Goal: Task Accomplishment & Management: Use online tool/utility

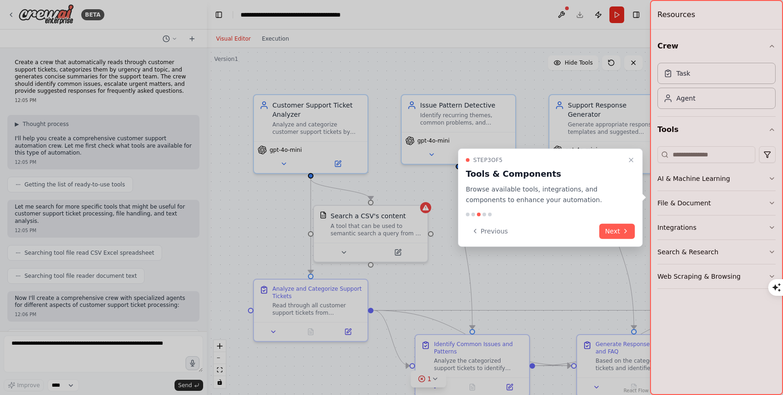
scroll to position [704, 0]
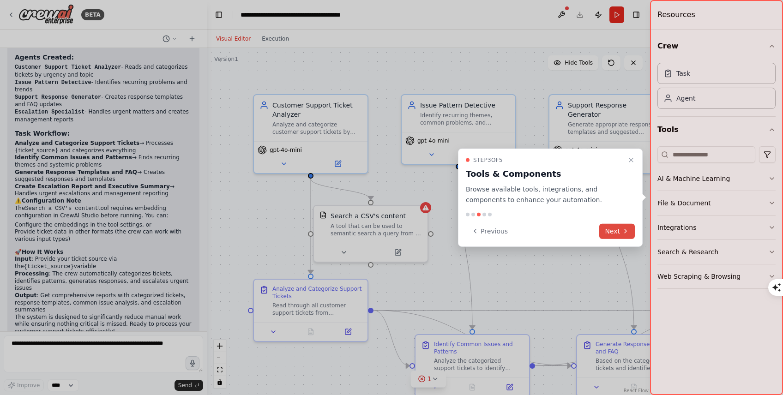
click at [619, 229] on button "Next" at bounding box center [617, 230] width 36 height 15
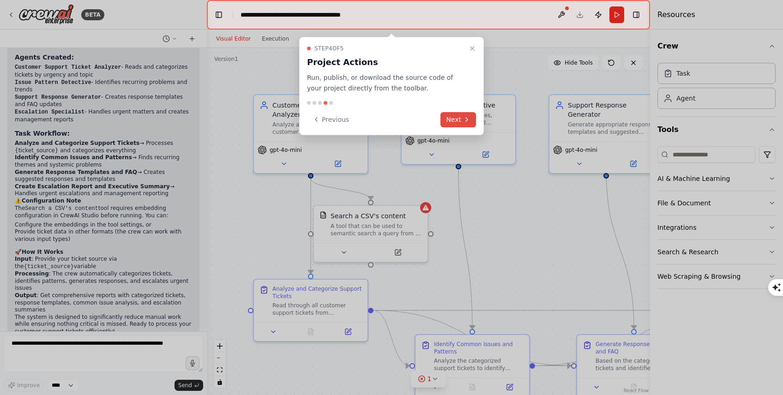
click at [454, 118] on button "Next" at bounding box center [458, 119] width 36 height 15
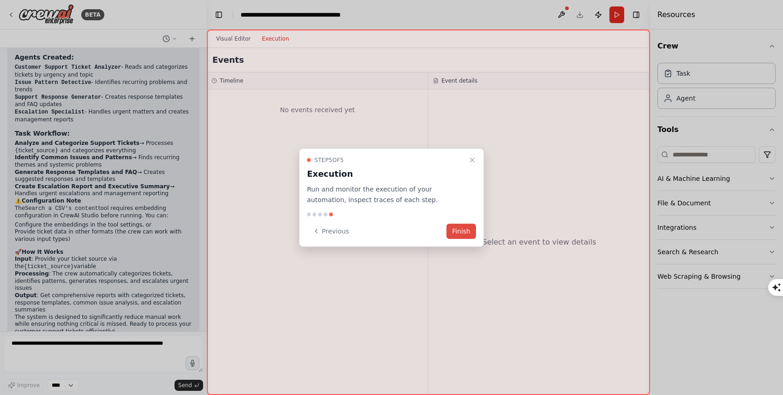
click at [470, 234] on button "Finish" at bounding box center [461, 230] width 30 height 15
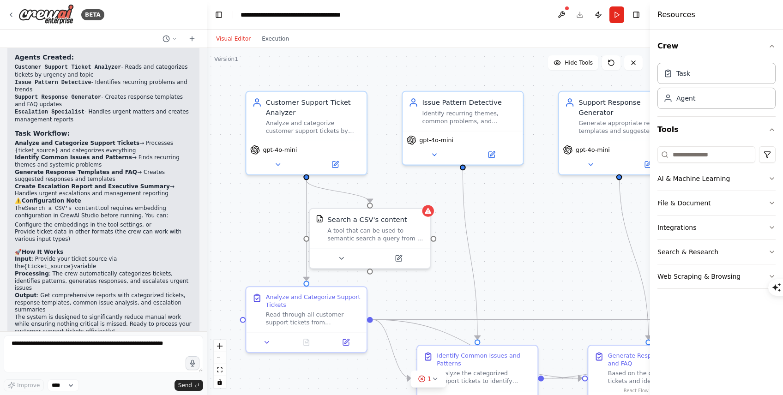
click at [272, 47] on div "Visual Editor Execution" at bounding box center [253, 39] width 84 height 18
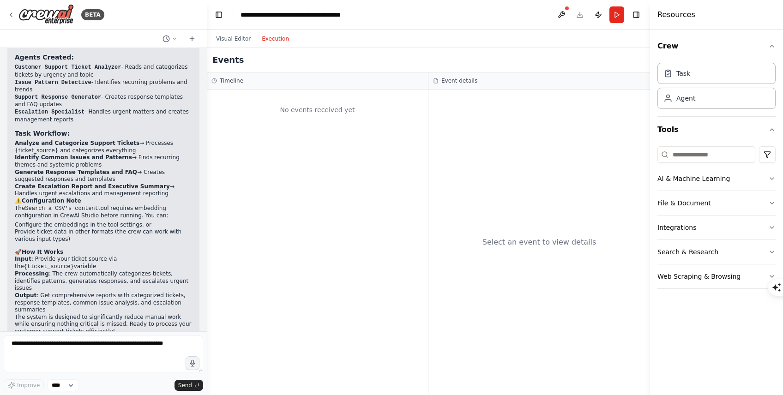
click at [272, 37] on button "Execution" at bounding box center [275, 38] width 38 height 11
click at [247, 145] on div "No events received yet" at bounding box center [317, 243] width 221 height 306
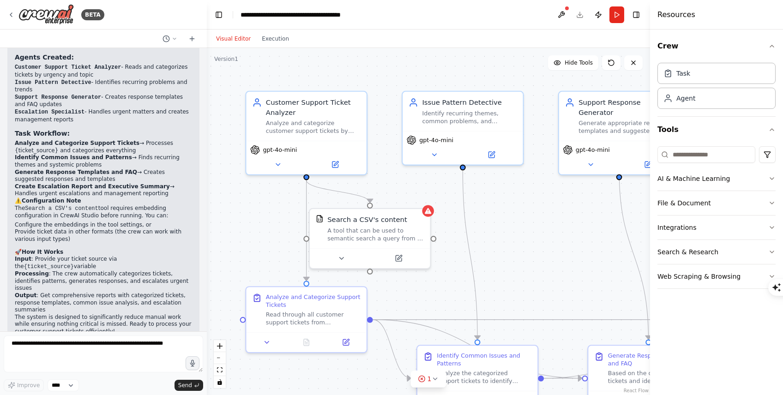
click at [238, 42] on button "Visual Editor" at bounding box center [234, 38] width 46 height 11
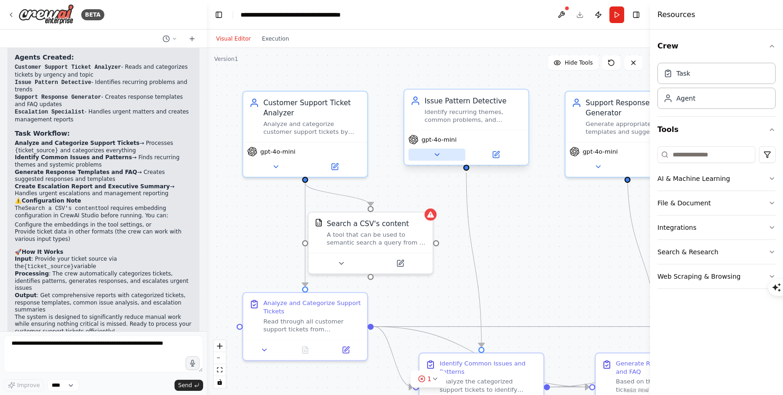
click at [438, 156] on icon at bounding box center [437, 154] width 8 height 8
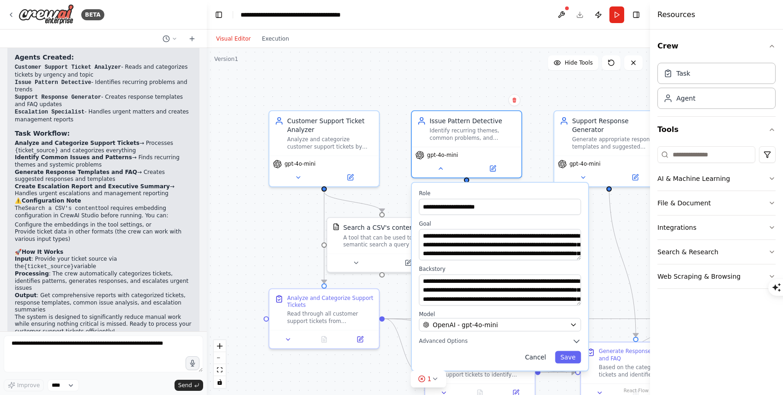
click at [541, 358] on button "Cancel" at bounding box center [536, 357] width 32 height 12
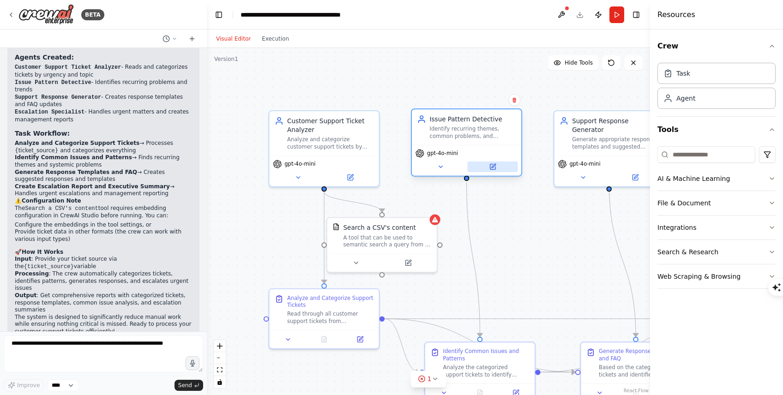
click at [481, 170] on button at bounding box center [493, 167] width 50 height 11
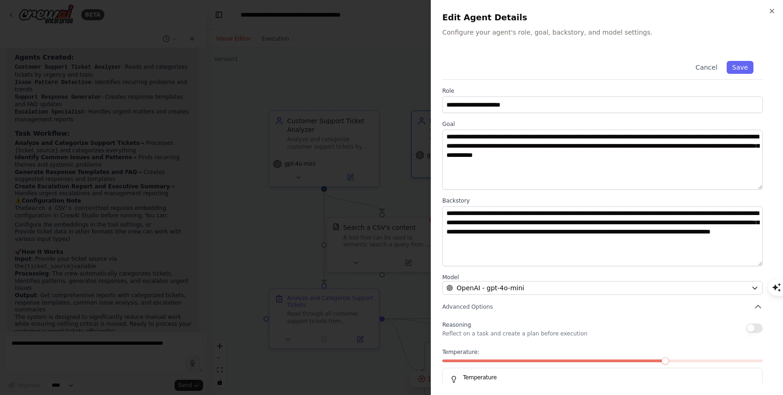
scroll to position [23, 0]
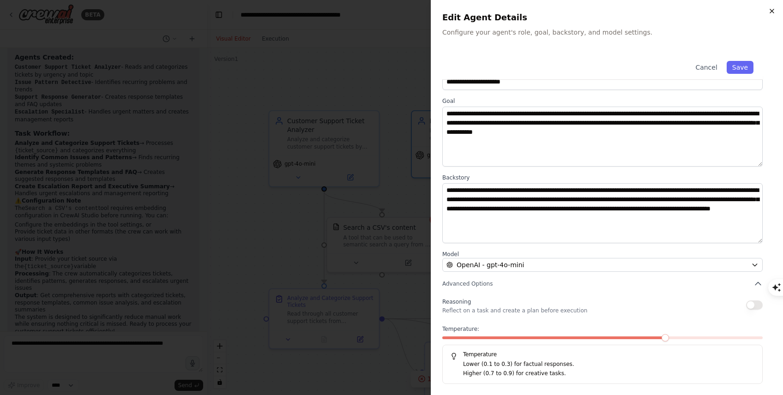
click at [773, 8] on icon "button" at bounding box center [771, 10] width 7 height 7
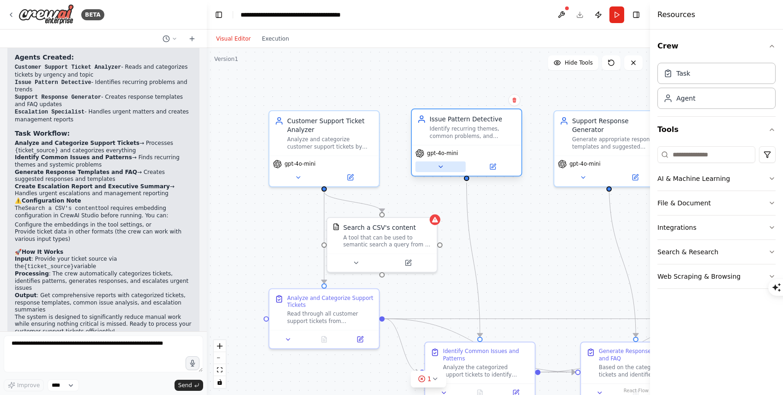
click at [447, 169] on button at bounding box center [440, 167] width 50 height 11
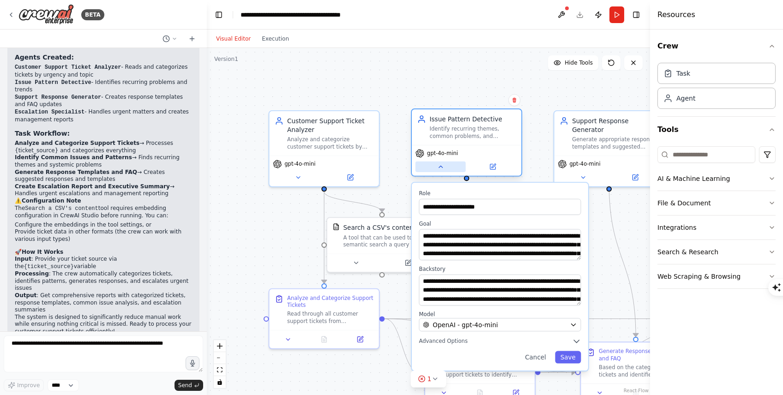
click at [447, 169] on button at bounding box center [440, 167] width 50 height 11
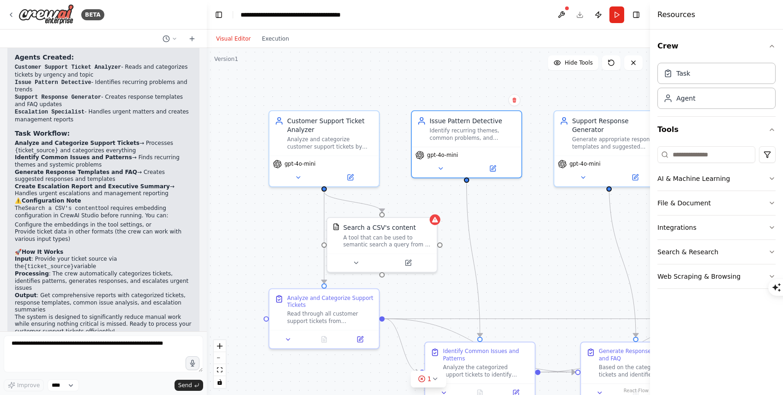
click at [336, 98] on div ".deletable-edge-delete-btn { width: 20px; height: 20px; border: 0px solid #ffff…" at bounding box center [428, 221] width 443 height 347
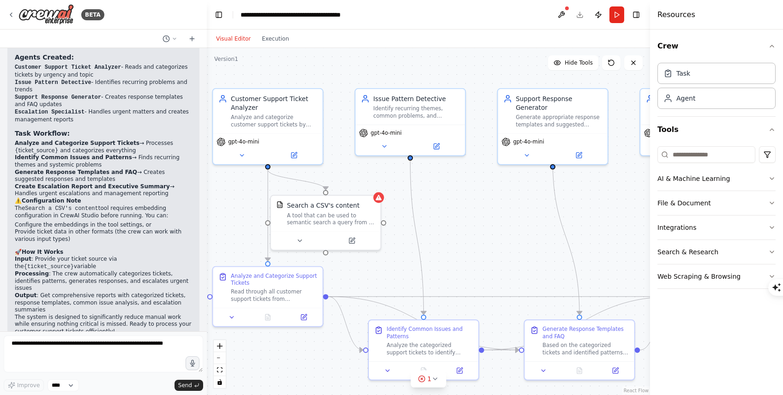
drag, startPoint x: 407, startPoint y: 121, endPoint x: 346, endPoint y: 96, distance: 65.7
click at [346, 96] on div ".deletable-edge-delete-btn { width: 20px; height: 20px; border: 0px solid #ffff…" at bounding box center [428, 221] width 443 height 347
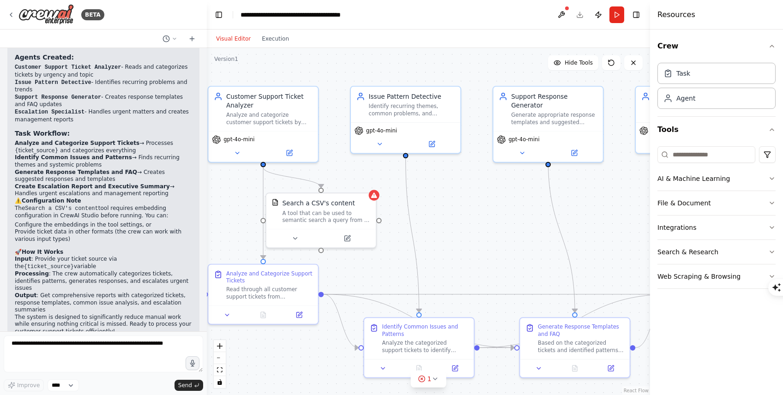
click at [216, 63] on div ".deletable-edge-delete-btn { width: 20px; height: 20px; border: 0px solid #ffff…" at bounding box center [428, 221] width 443 height 347
click at [589, 60] on span "Hide Tools" at bounding box center [579, 62] width 28 height 7
click at [589, 60] on span "Show Tools" at bounding box center [577, 62] width 30 height 7
click at [634, 66] on button at bounding box center [633, 62] width 18 height 15
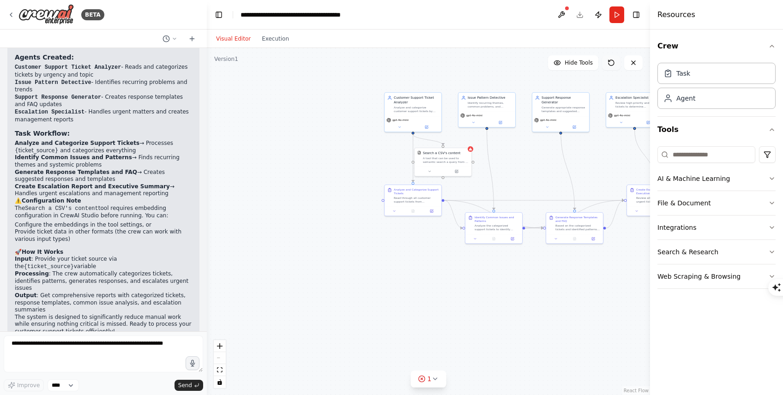
click at [614, 66] on icon at bounding box center [611, 62] width 7 height 7
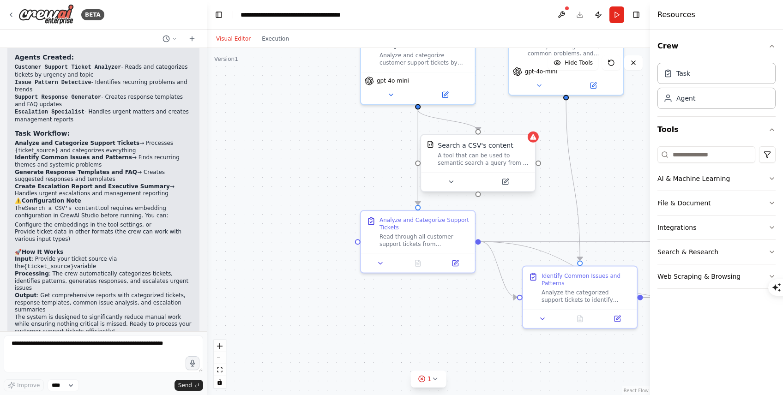
click at [511, 159] on div "A tool that can be used to semantic search a query from a CSV's content." at bounding box center [484, 159] width 92 height 15
click at [527, 165] on div "A tool that can be used to semantic search a query from a CSV's content." at bounding box center [488, 159] width 92 height 15
click at [501, 165] on div "A tool that can be used to semantic search a query from a CSV's content." at bounding box center [488, 159] width 92 height 15
click at [464, 178] on button at bounding box center [455, 181] width 52 height 11
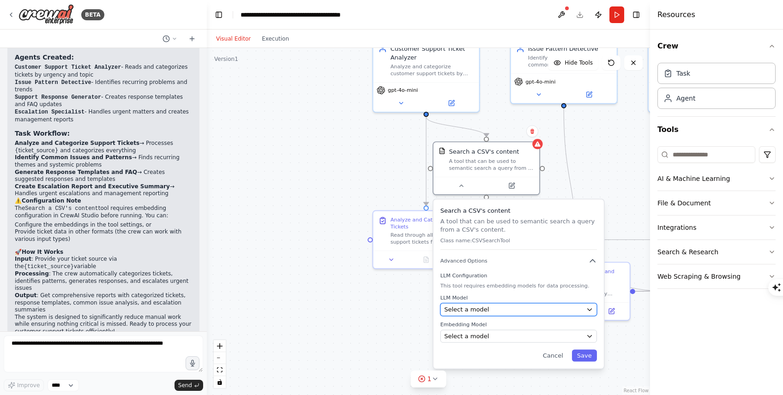
click at [529, 312] on div "Select a model" at bounding box center [513, 309] width 138 height 9
click at [511, 308] on div "Select a model" at bounding box center [513, 309] width 138 height 9
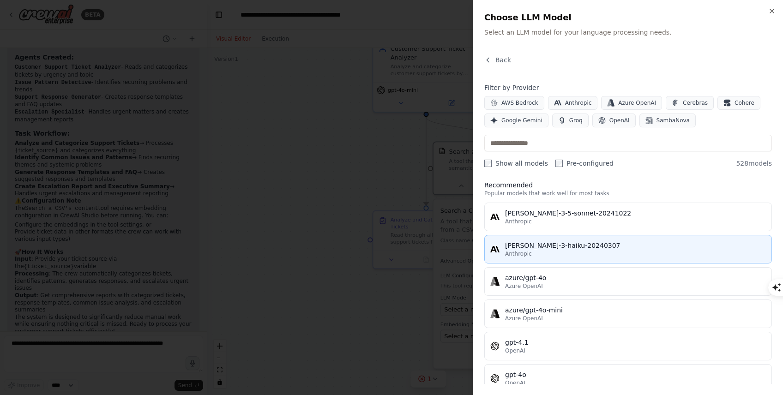
scroll to position [6, 0]
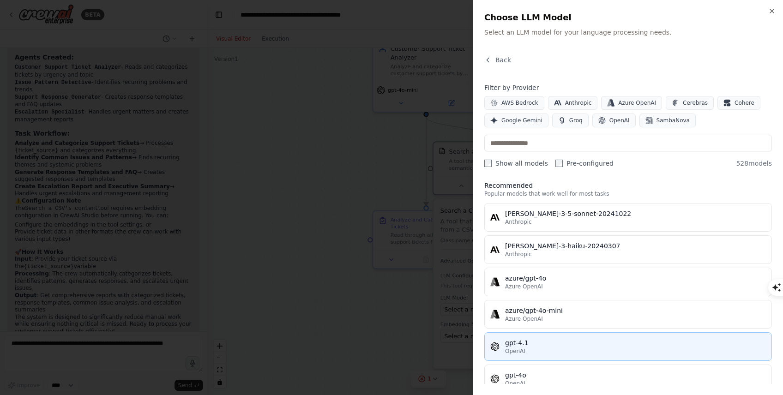
click at [537, 343] on div "gpt-4.1" at bounding box center [635, 342] width 261 height 9
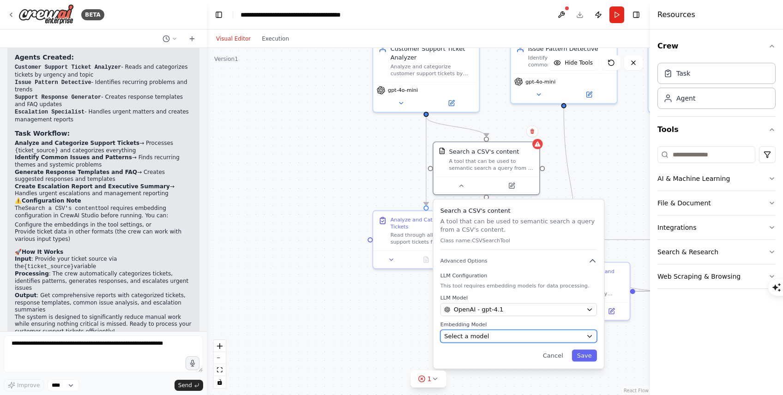
click at [497, 333] on div "Select a model" at bounding box center [513, 336] width 138 height 9
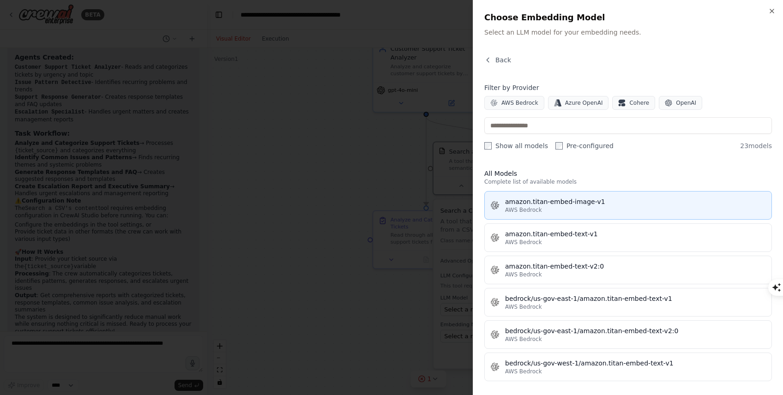
click at [561, 199] on div "amazon.titan-embed-image-v1" at bounding box center [635, 201] width 261 height 9
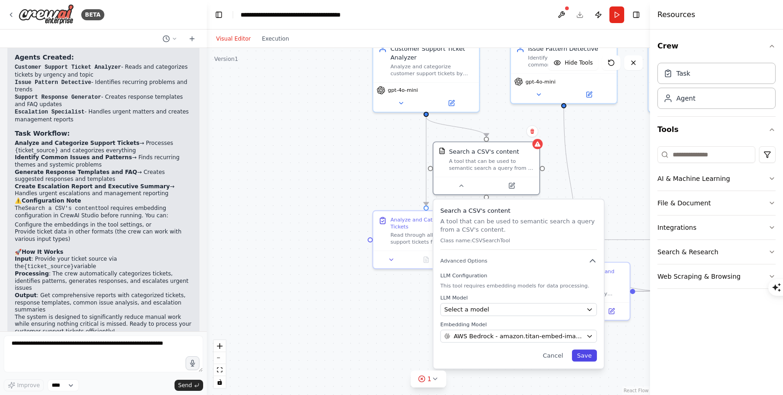
click at [589, 355] on button "Save" at bounding box center [584, 355] width 25 height 12
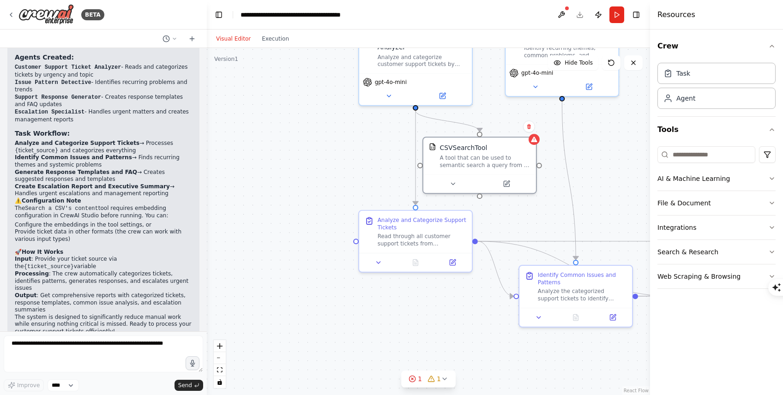
click at [590, 157] on div ".deletable-edge-delete-btn { width: 20px; height: 20px; border: 0px solid #ffff…" at bounding box center [428, 221] width 443 height 347
click at [523, 162] on div "A tool that can be used to semantic search a query from a CSV's content." at bounding box center [485, 159] width 90 height 15
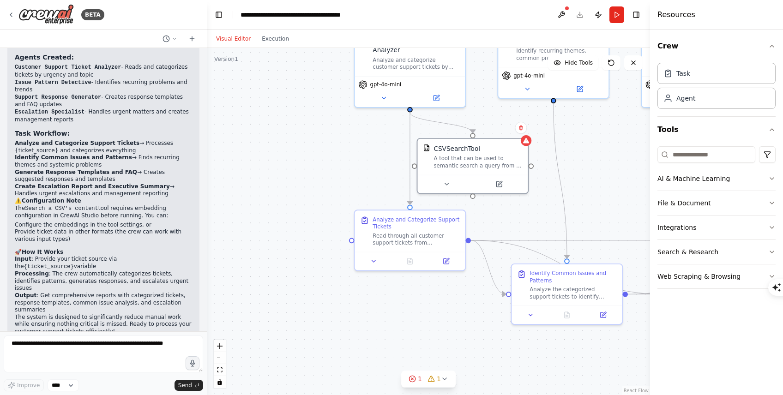
drag, startPoint x: 616, startPoint y: 192, endPoint x: 504, endPoint y: 193, distance: 112.6
click at [504, 193] on div ".deletable-edge-delete-btn { width: 20px; height: 20px; border: 0px solid #ffff…" at bounding box center [428, 221] width 443 height 347
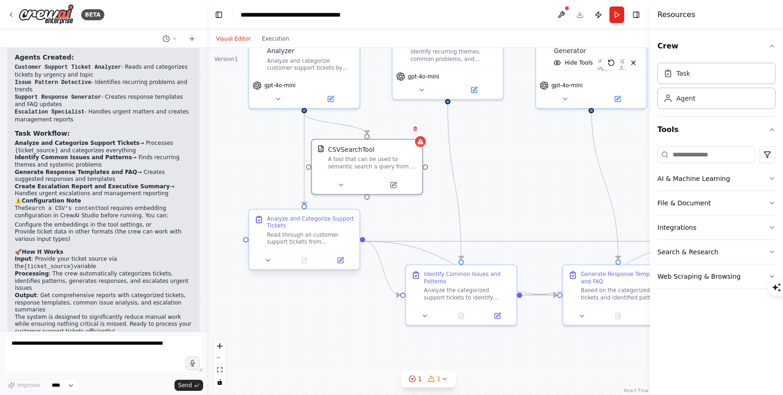
click at [291, 244] on div "Read through all customer support tickets from {ticket_source} and perform comp…" at bounding box center [310, 238] width 87 height 14
click at [330, 242] on div "Read through all customer support tickets from {ticket_source} and perform comp…" at bounding box center [310, 238] width 87 height 14
click at [727, 182] on button "AI & Machine Learning" at bounding box center [716, 179] width 118 height 24
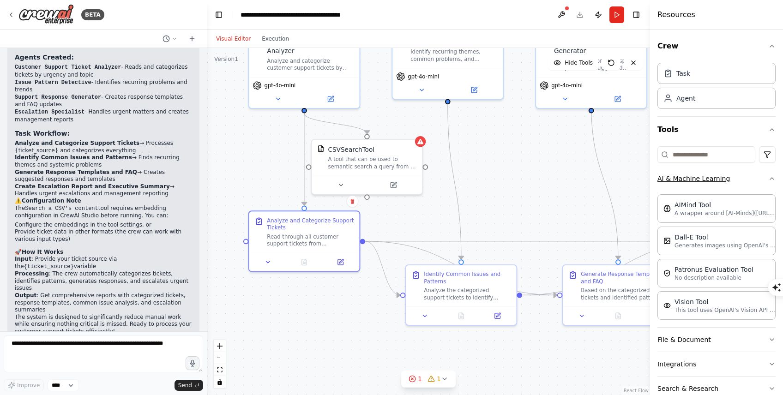
click at [738, 180] on button "AI & Machine Learning" at bounding box center [716, 179] width 118 height 24
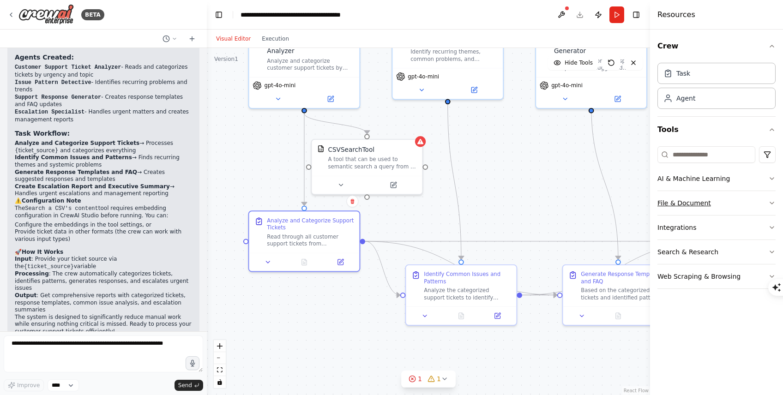
click at [724, 203] on button "File & Document" at bounding box center [716, 203] width 118 height 24
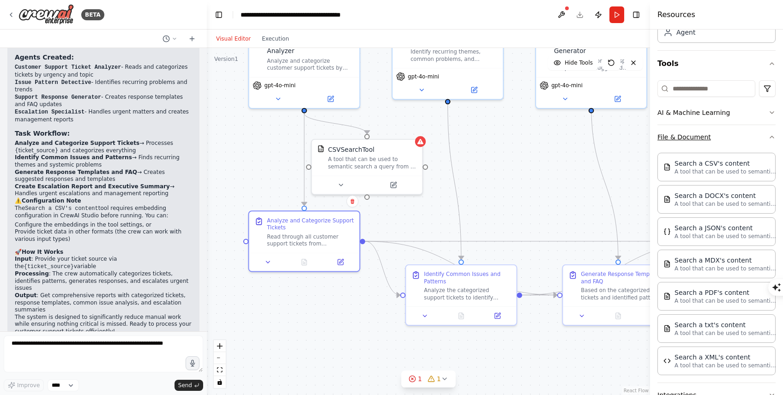
scroll to position [33, 0]
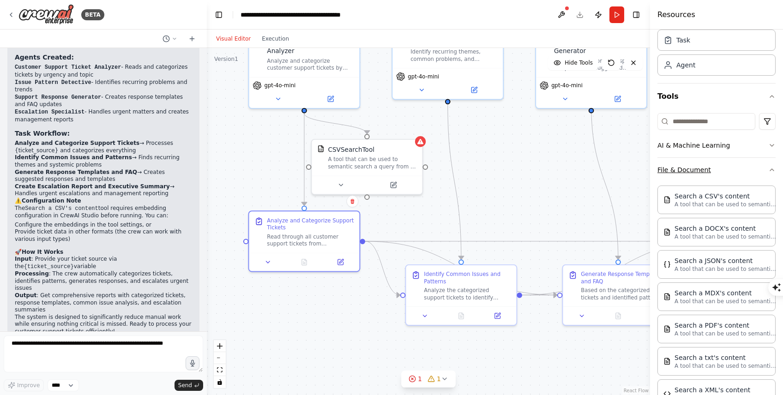
click at [727, 166] on button "File & Document" at bounding box center [716, 170] width 118 height 24
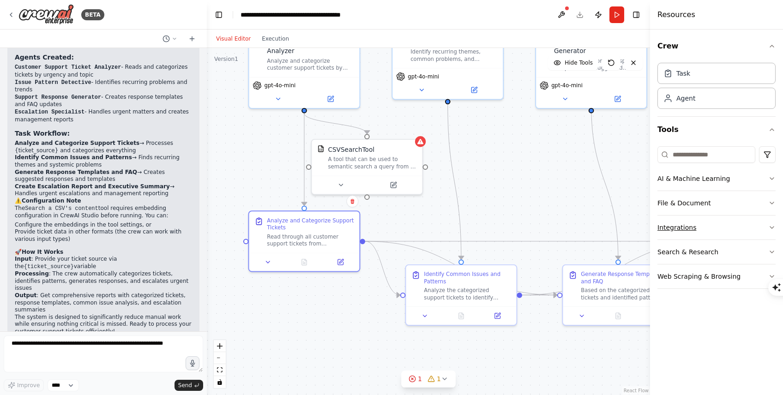
click at [708, 219] on button "Integrations" at bounding box center [716, 228] width 118 height 24
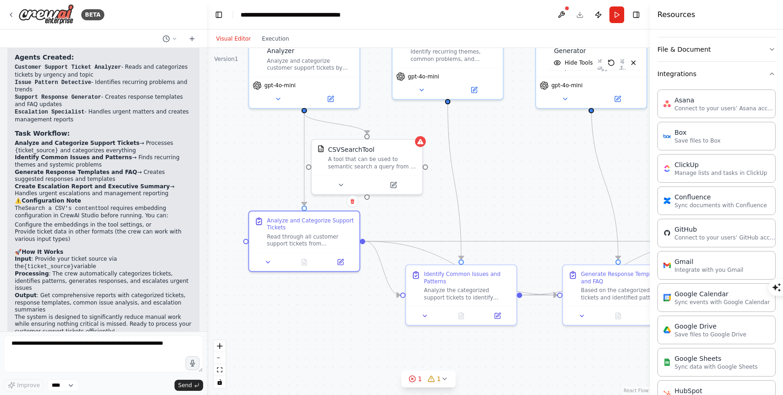
scroll to position [123, 0]
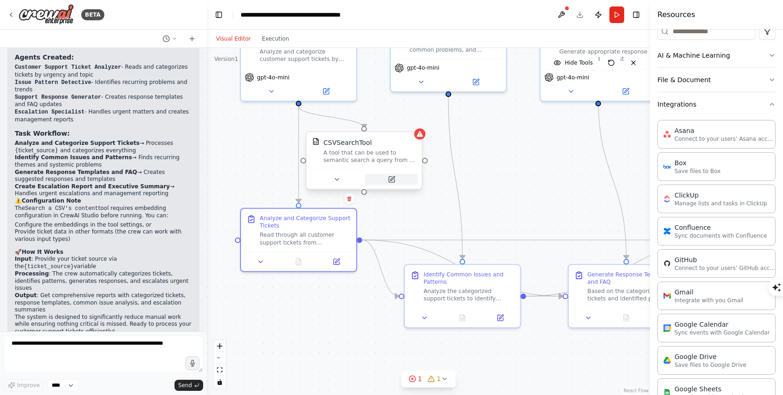
click at [397, 182] on button at bounding box center [391, 179] width 53 height 11
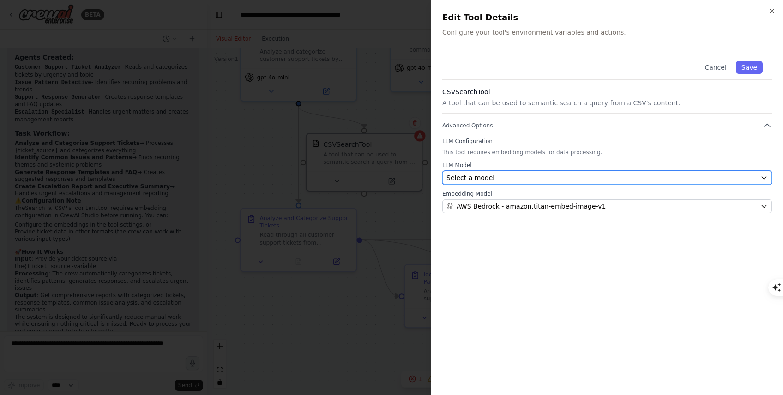
click at [585, 176] on div "Select a model" at bounding box center [601, 177] width 310 height 9
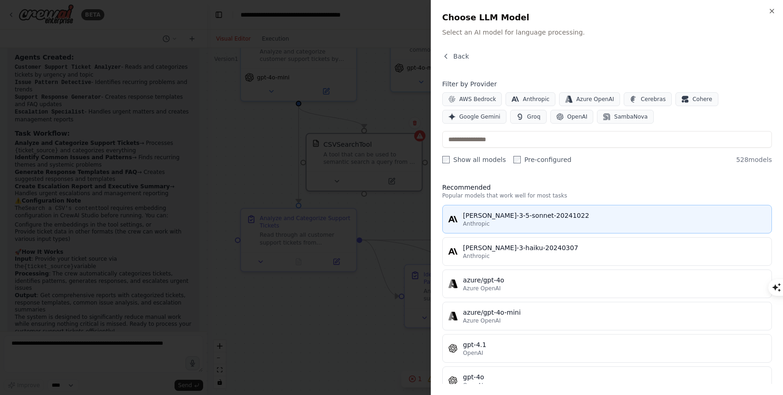
click at [519, 223] on div "Anthropic" at bounding box center [614, 223] width 303 height 7
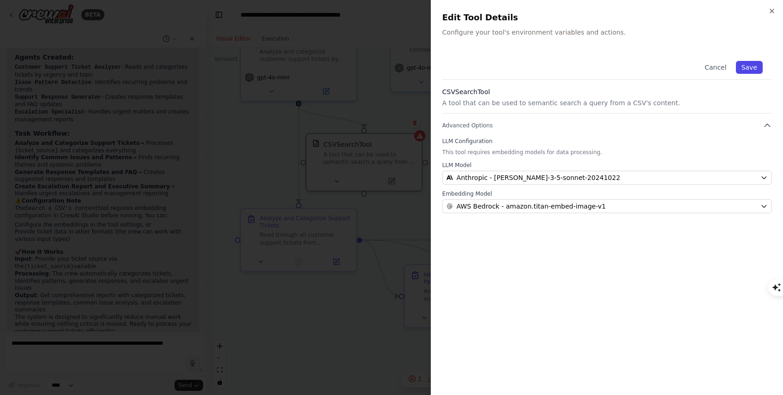
click at [748, 68] on button "Save" at bounding box center [749, 67] width 27 height 13
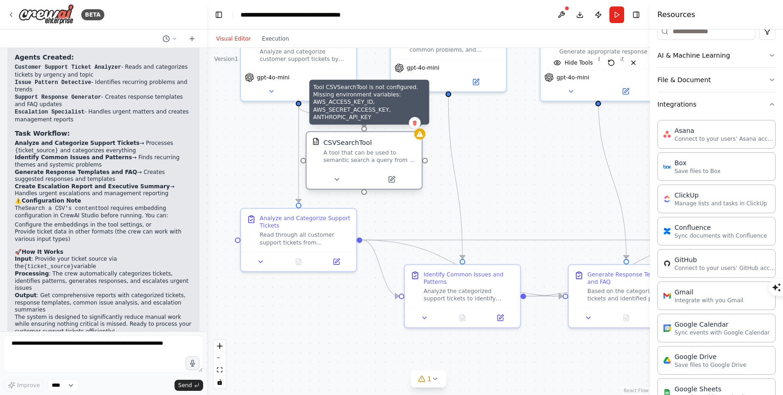
click at [421, 134] on icon at bounding box center [420, 134] width 6 height 6
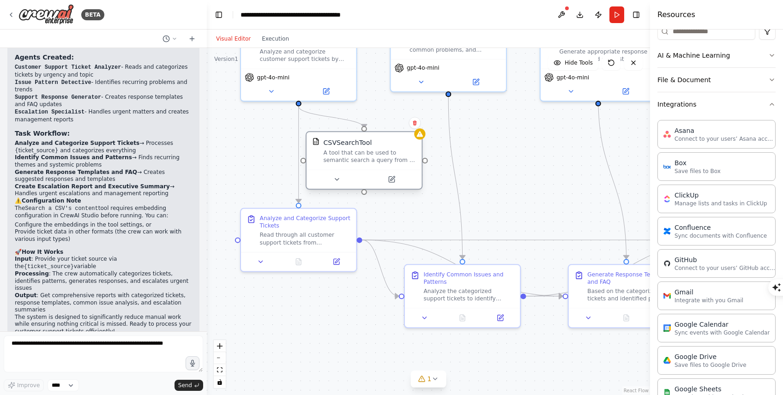
click at [417, 143] on div "CSVSearchTool A tool that can be used to semantic search a query from a CSV's c…" at bounding box center [364, 150] width 115 height 37
click at [420, 139] on div at bounding box center [419, 133] width 11 height 11
click at [564, 15] on button at bounding box center [561, 14] width 15 height 17
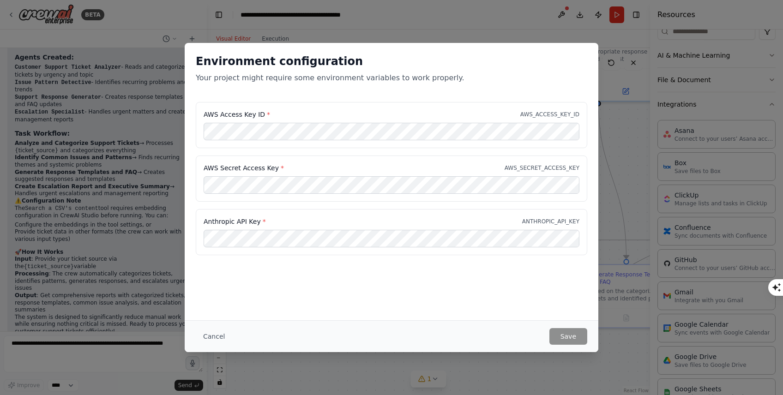
click at [549, 12] on div "Environment configuration Your project might require some environment variables…" at bounding box center [391, 197] width 783 height 395
click at [205, 341] on button "Cancel" at bounding box center [214, 336] width 36 height 17
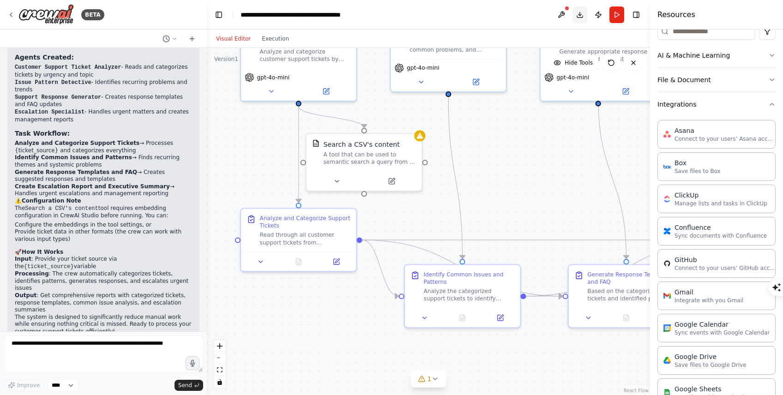
click at [578, 14] on button "Download" at bounding box center [579, 14] width 15 height 17
click at [595, 17] on button "Publish" at bounding box center [598, 14] width 15 height 17
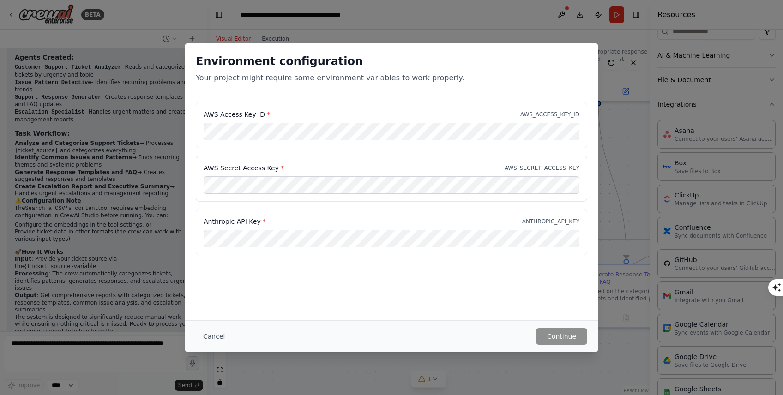
click at [652, 83] on div "Environment configuration Your project might require some environment variables…" at bounding box center [391, 197] width 783 height 395
click at [585, 58] on h2 "Environment configuration" at bounding box center [391, 61] width 391 height 15
click at [211, 337] on button "Cancel" at bounding box center [214, 336] width 36 height 17
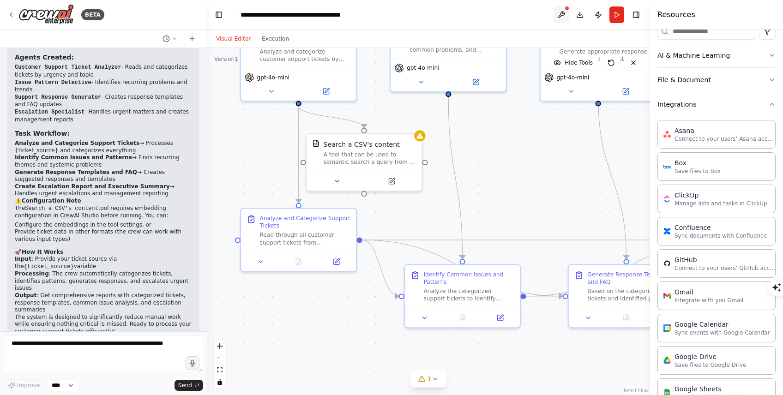
click at [562, 15] on button at bounding box center [561, 14] width 15 height 17
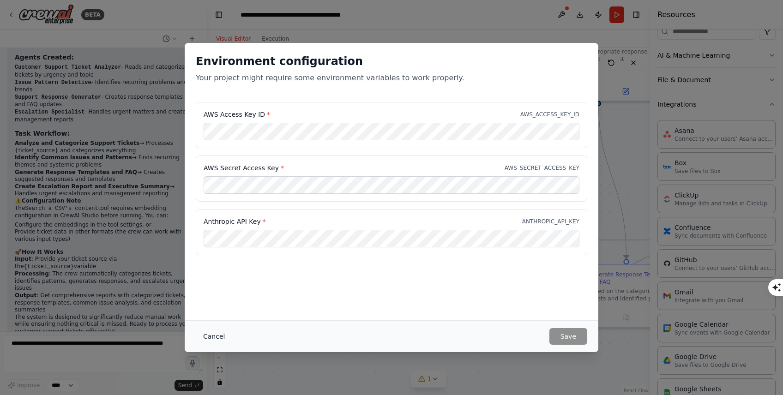
click at [203, 340] on button "Cancel" at bounding box center [214, 336] width 36 height 17
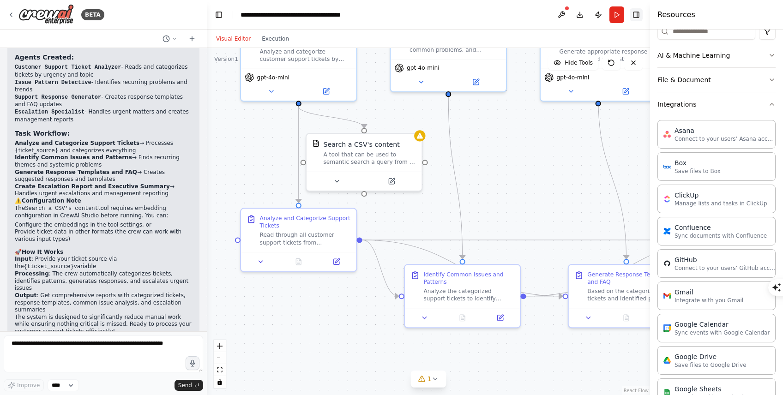
click at [636, 14] on button "Toggle Right Sidebar" at bounding box center [636, 14] width 13 height 13
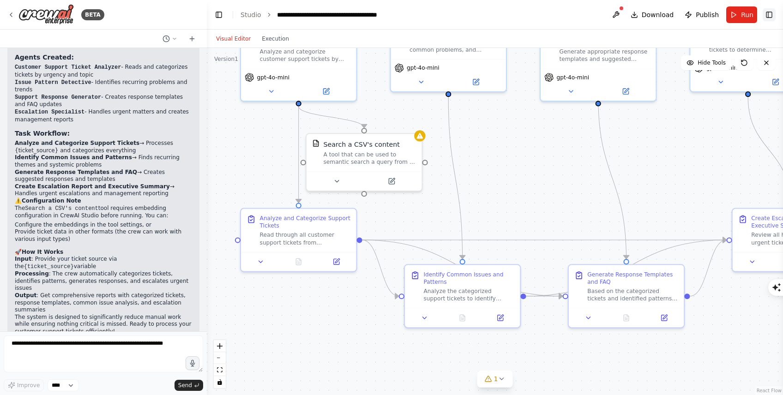
click at [768, 16] on button "Toggle Right Sidebar" at bounding box center [769, 14] width 13 height 13
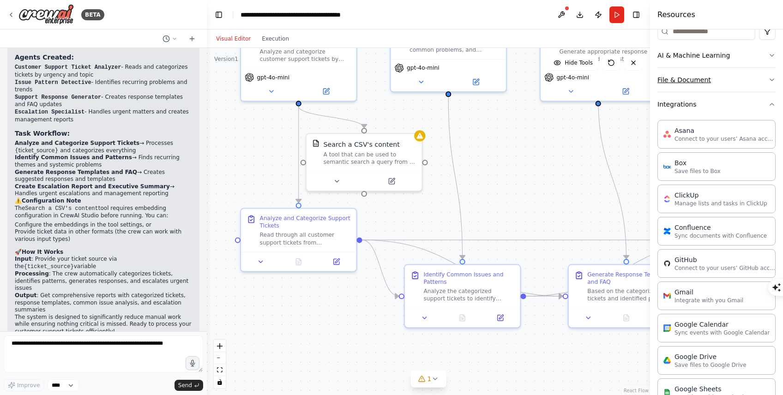
scroll to position [0, 0]
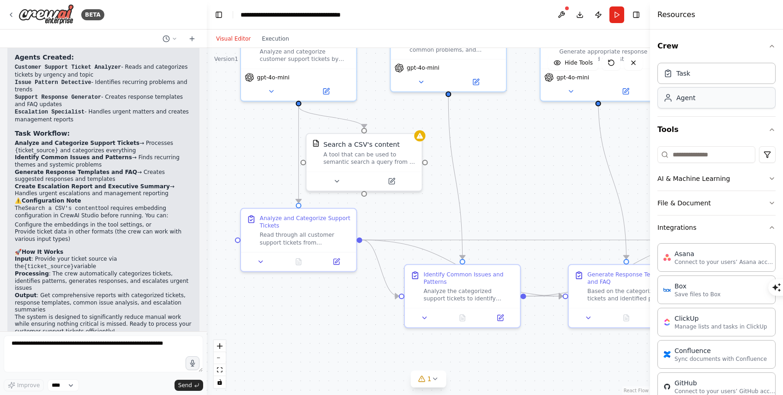
click at [700, 100] on div "Agent" at bounding box center [716, 97] width 118 height 21
click at [696, 74] on div "Task" at bounding box center [716, 72] width 118 height 21
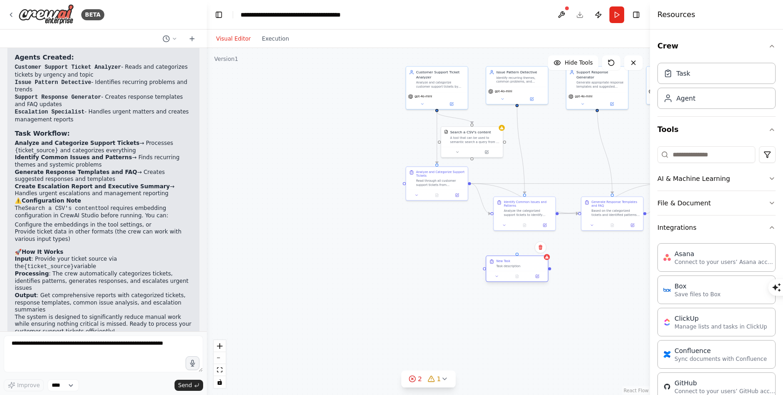
drag, startPoint x: 604, startPoint y: 128, endPoint x: 522, endPoint y: 270, distance: 164.5
click at [522, 270] on div "New Task Task description" at bounding box center [516, 263] width 61 height 15
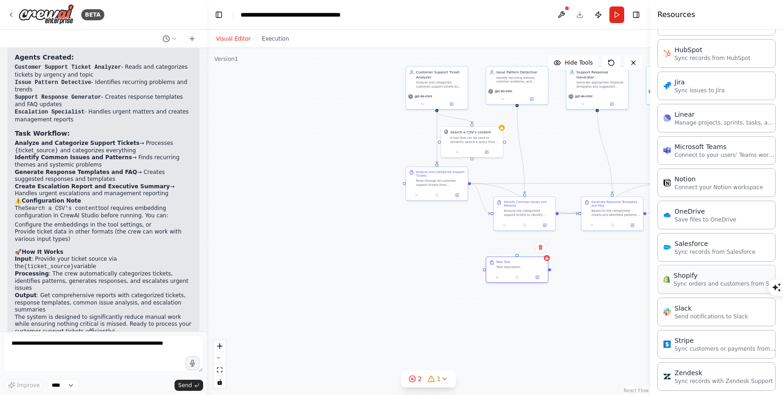
scroll to position [562, 0]
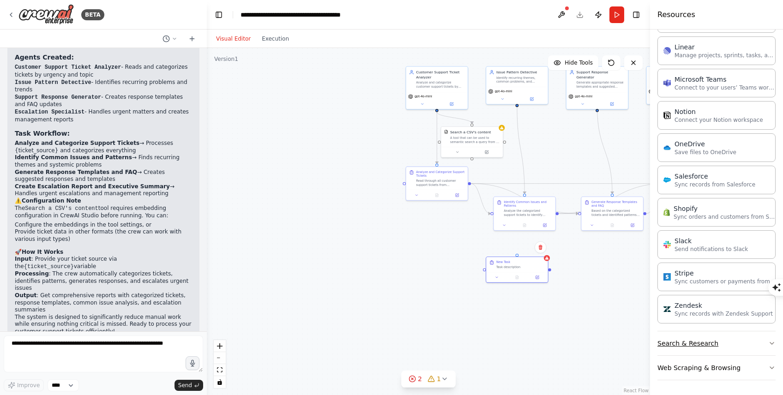
click at [697, 348] on button "Search & Research" at bounding box center [716, 343] width 118 height 24
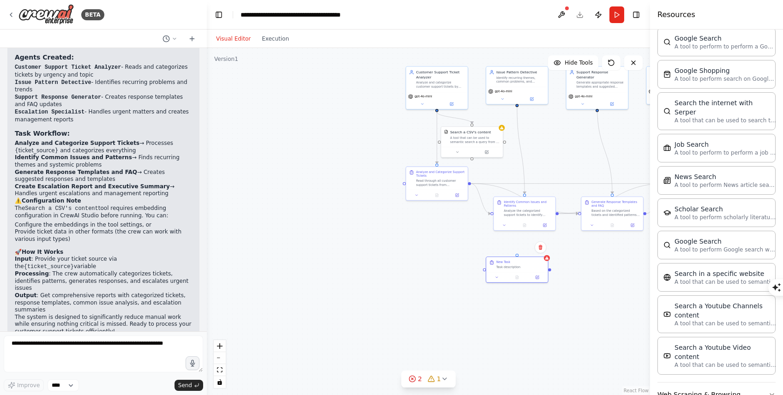
scroll to position [1031, 0]
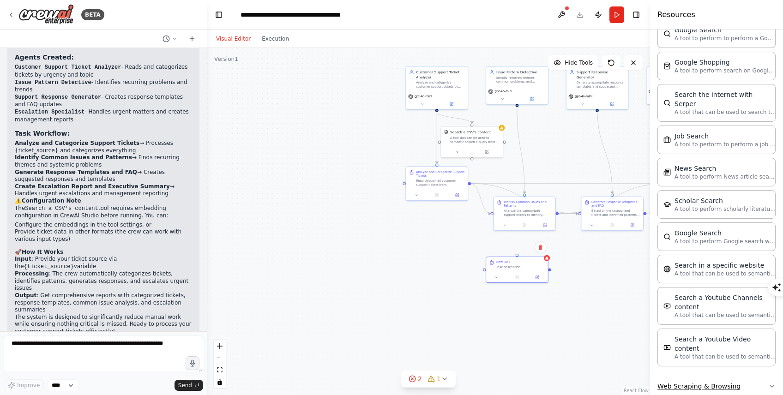
click at [695, 374] on button "Web Scraping & Browsing" at bounding box center [716, 386] width 118 height 24
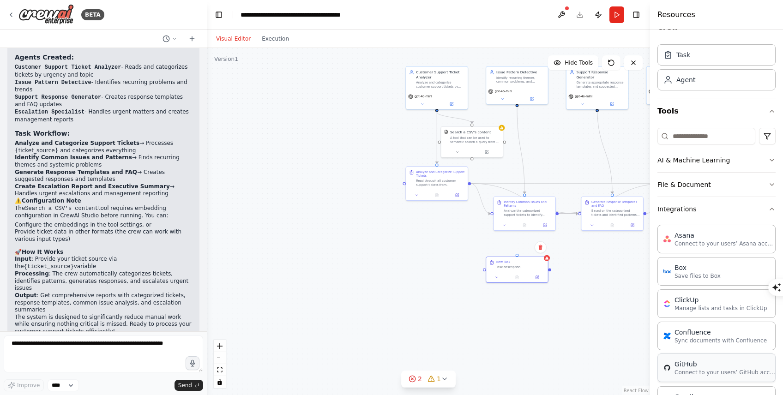
scroll to position [0, 0]
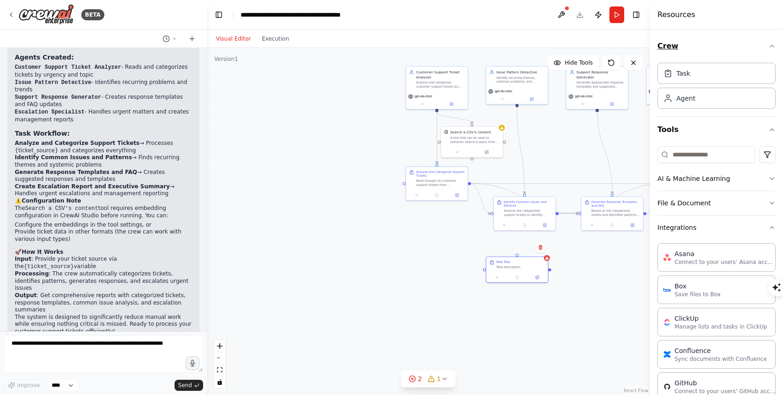
click at [667, 51] on button "Crew" at bounding box center [716, 46] width 118 height 26
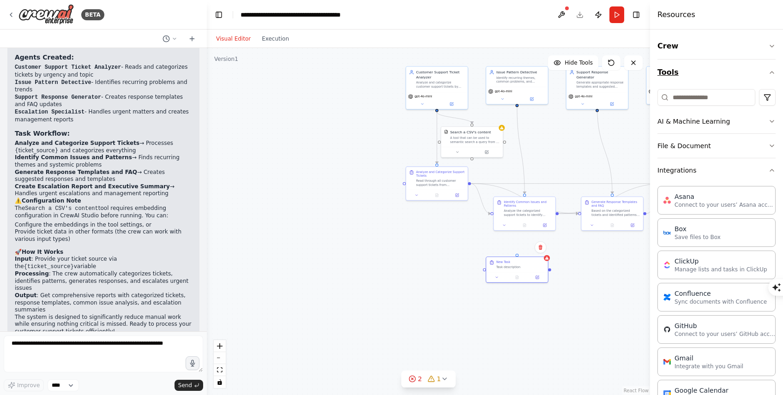
click at [671, 73] on button "Tools" at bounding box center [716, 73] width 118 height 26
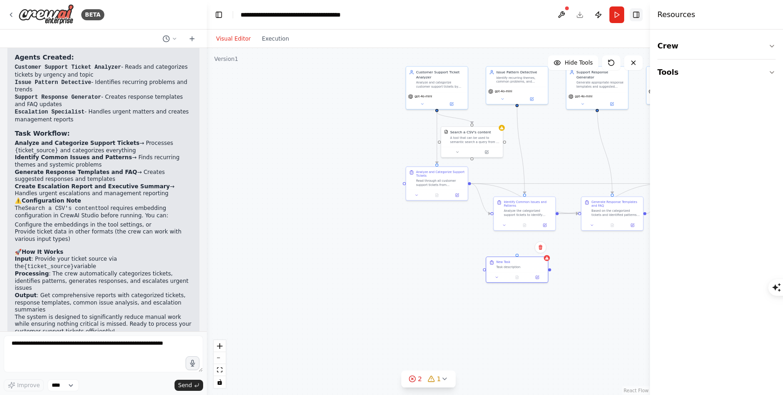
click at [634, 18] on button "Toggle Right Sidebar" at bounding box center [636, 14] width 13 height 13
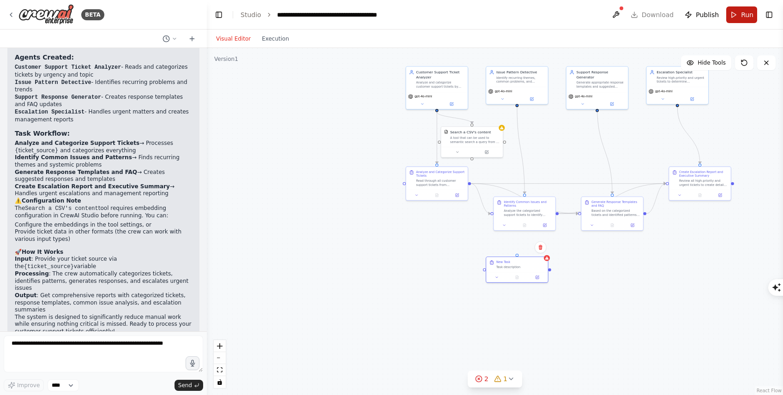
click at [737, 19] on button "Run" at bounding box center [741, 14] width 31 height 17
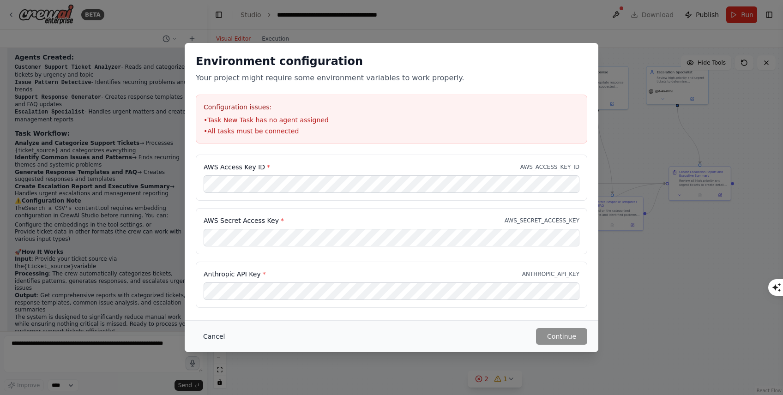
click at [221, 329] on button "Cancel" at bounding box center [214, 336] width 36 height 17
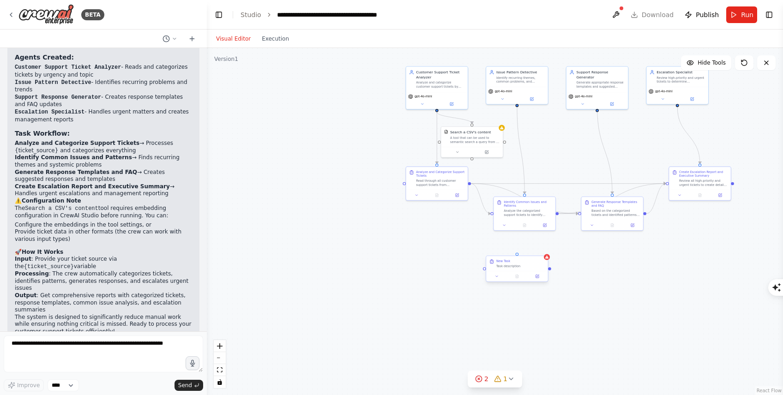
click at [521, 265] on div "Task description" at bounding box center [520, 266] width 48 height 4
click at [538, 249] on icon at bounding box center [541, 248] width 6 height 6
click at [512, 251] on button "Confirm" at bounding box center [514, 247] width 33 height 11
click at [739, 20] on button "Run" at bounding box center [741, 14] width 31 height 17
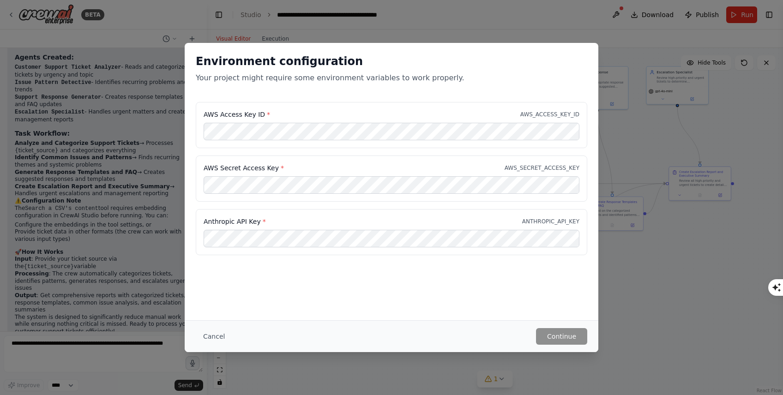
click at [303, 24] on div "Environment configuration Your project might require some environment variables…" at bounding box center [391, 197] width 783 height 395
click at [218, 340] on button "Cancel" at bounding box center [214, 336] width 36 height 17
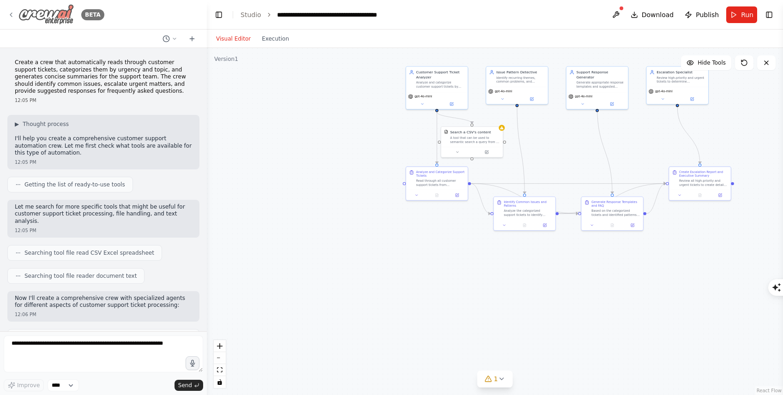
click at [51, 15] on img at bounding box center [45, 14] width 55 height 21
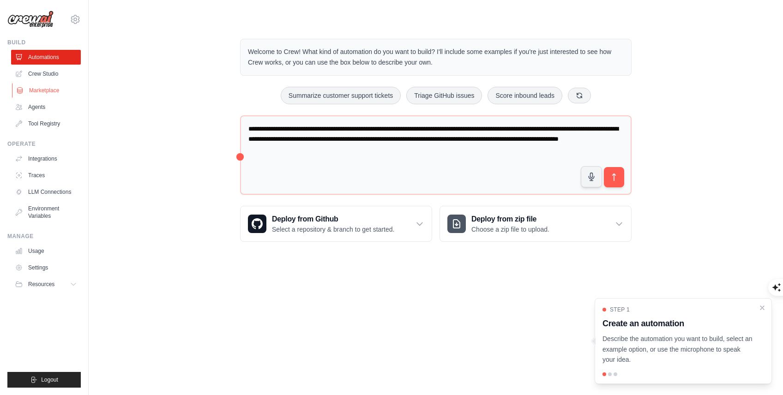
click at [48, 83] on link "Marketplace" at bounding box center [47, 90] width 70 height 15
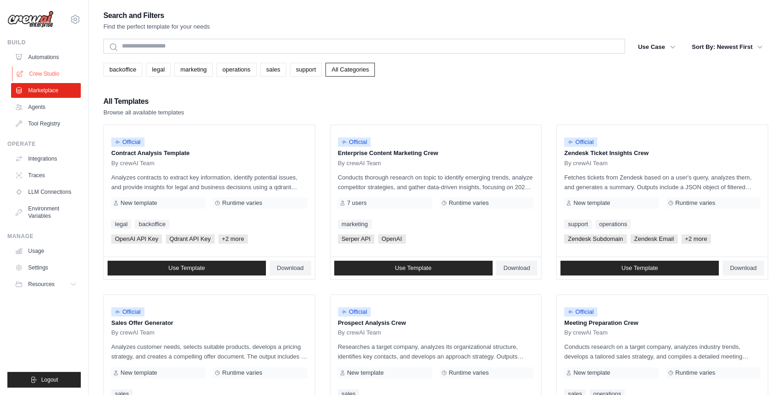
click at [45, 78] on link "Crew Studio" at bounding box center [47, 73] width 70 height 15
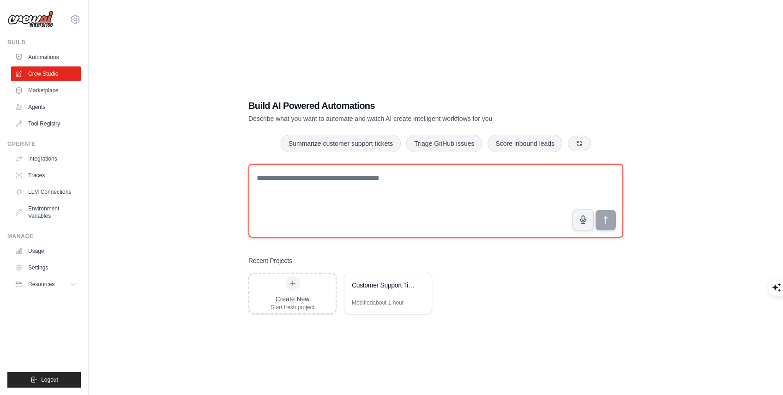
click at [345, 187] on textarea at bounding box center [435, 201] width 375 height 74
type textarea "*"
paste textarea "**********"
type textarea "**********"
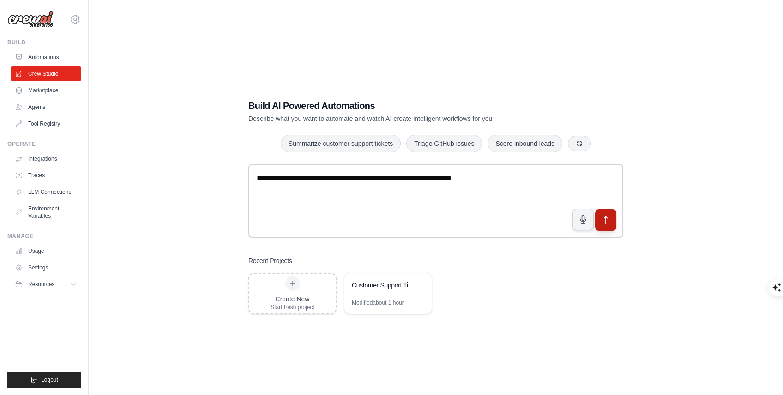
click at [605, 221] on icon "submit" at bounding box center [605, 220] width 3 height 7
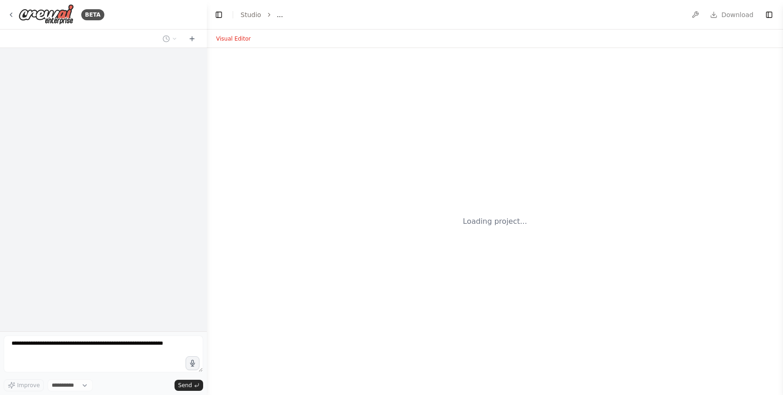
select select "****"
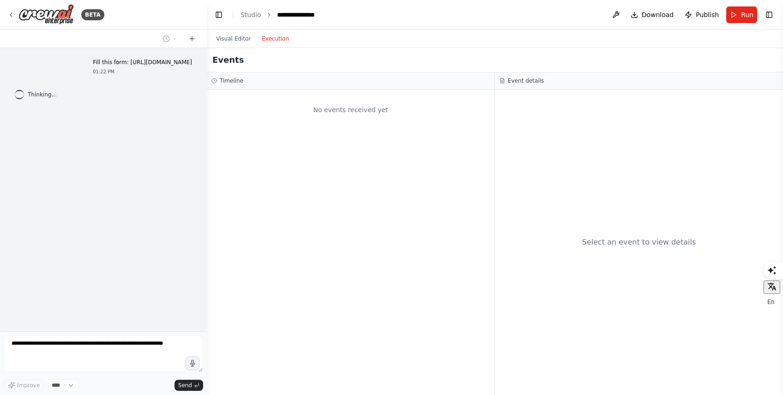
click at [269, 36] on button "Execution" at bounding box center [275, 38] width 38 height 11
click at [242, 42] on button "Visual Editor" at bounding box center [234, 38] width 46 height 11
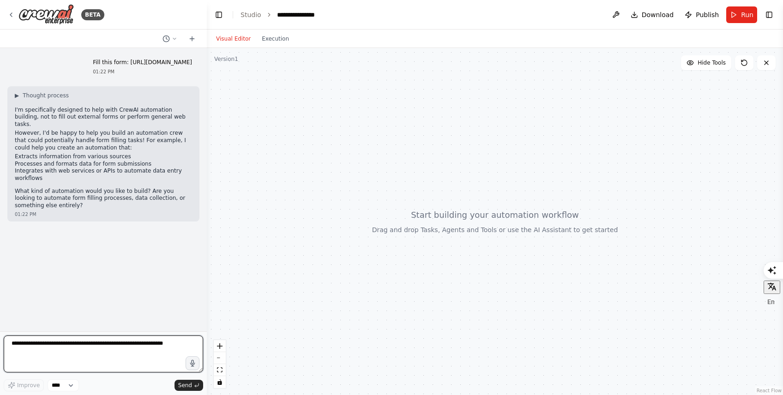
click at [79, 339] on textarea at bounding box center [103, 354] width 199 height 37
click at [75, 344] on textarea at bounding box center [103, 354] width 199 height 37
type textarea "**********"
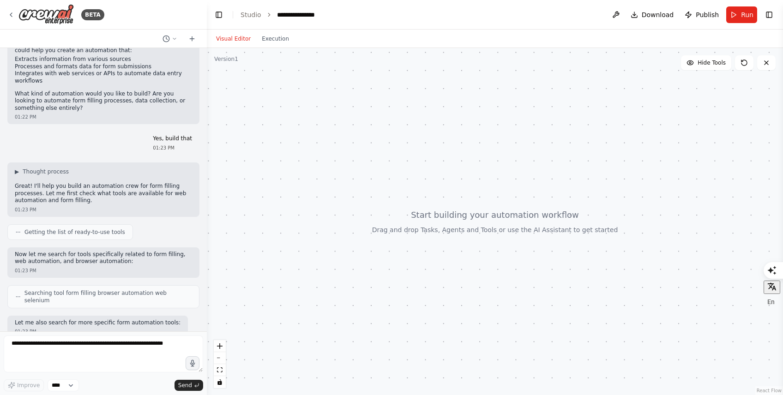
scroll to position [144, 0]
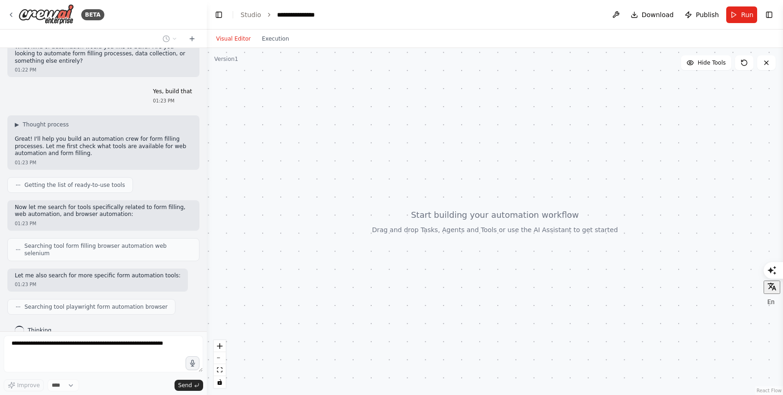
click at [96, 242] on span "Searching tool form filling browser automation web selenium" at bounding box center [107, 249] width 167 height 15
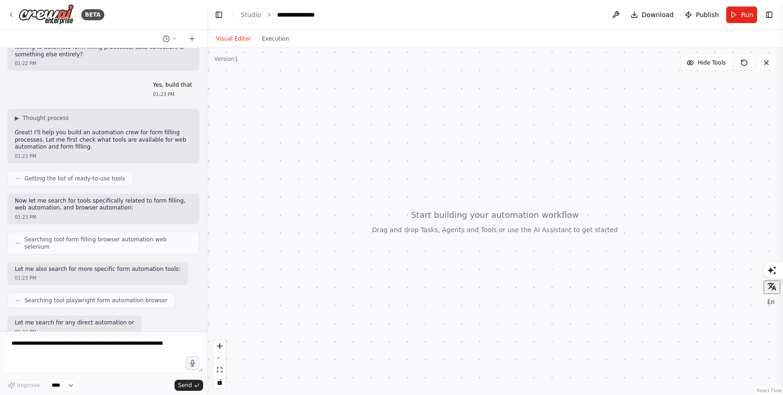
scroll to position [198, 0]
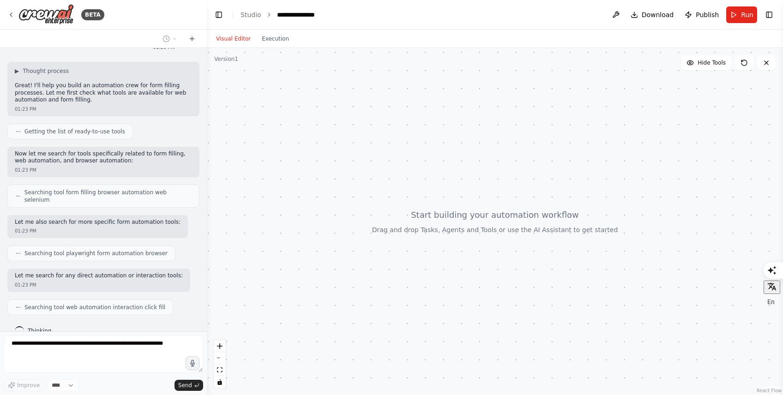
click at [76, 67] on div "▶ Thought process" at bounding box center [103, 70] width 177 height 7
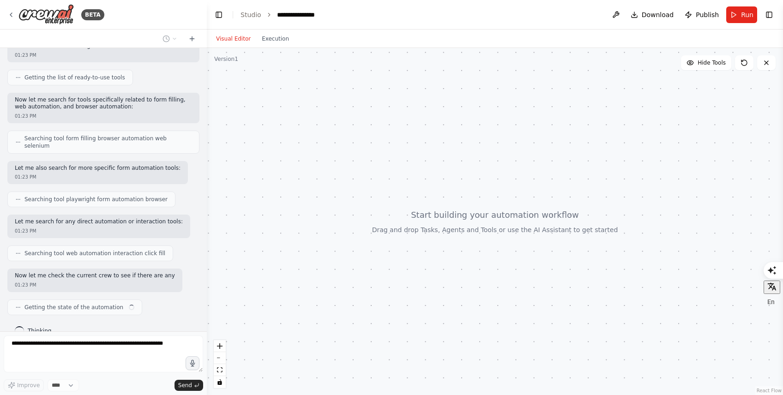
scroll to position [259, 0]
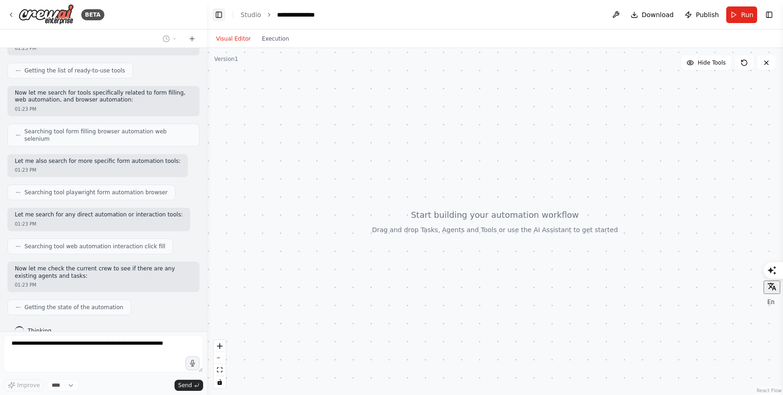
click at [218, 14] on button "Toggle Left Sidebar" at bounding box center [218, 14] width 13 height 13
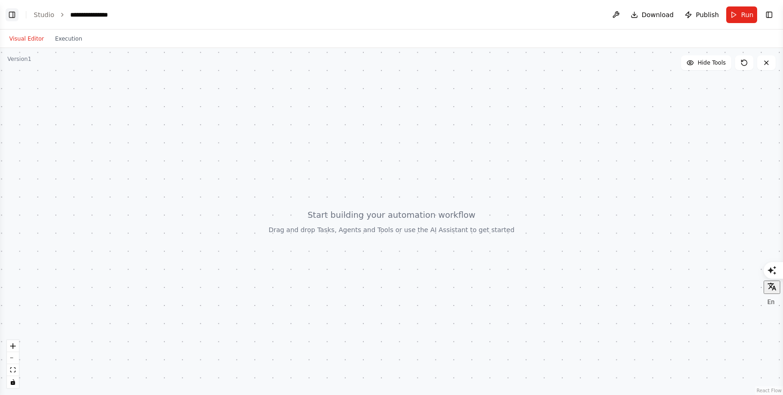
click at [218, 14] on header "**********" at bounding box center [391, 15] width 783 height 30
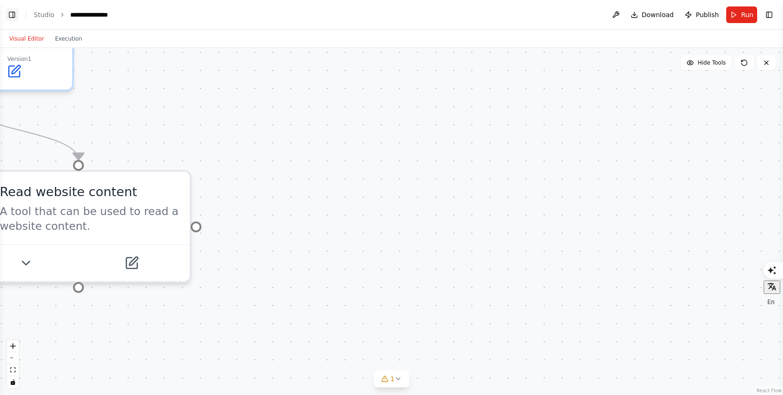
scroll to position [342, 0]
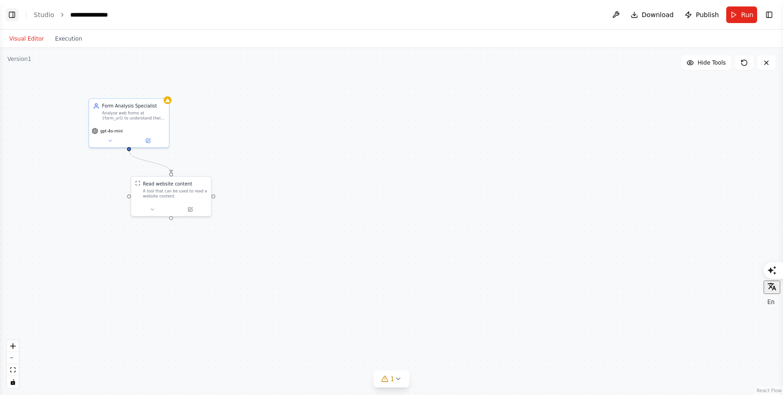
click at [6, 9] on button "Toggle Left Sidebar" at bounding box center [12, 14] width 13 height 13
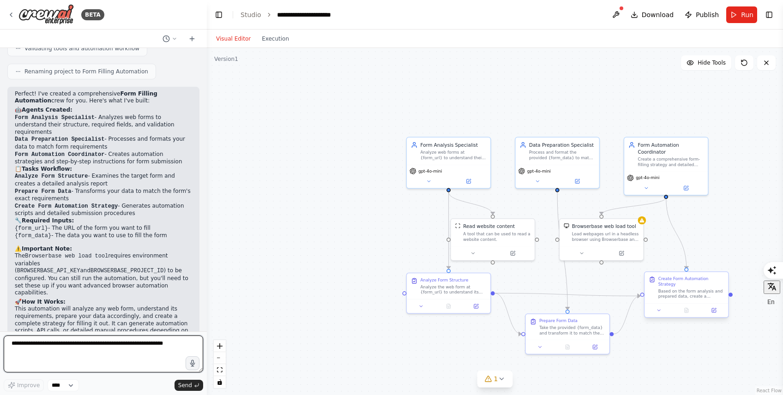
scroll to position [816, 0]
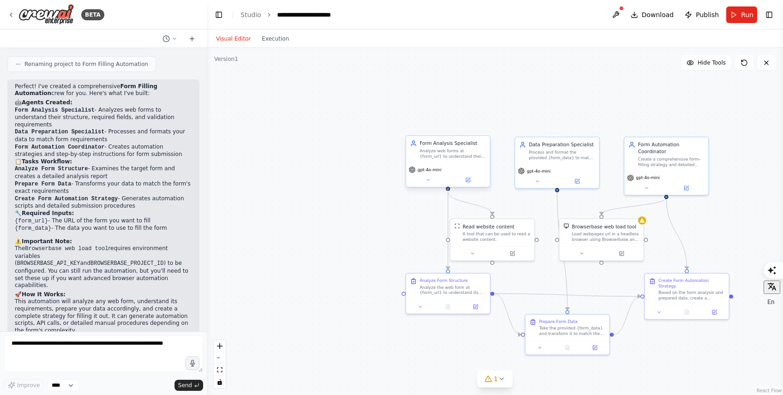
click at [447, 190] on div at bounding box center [448, 189] width 4 height 4
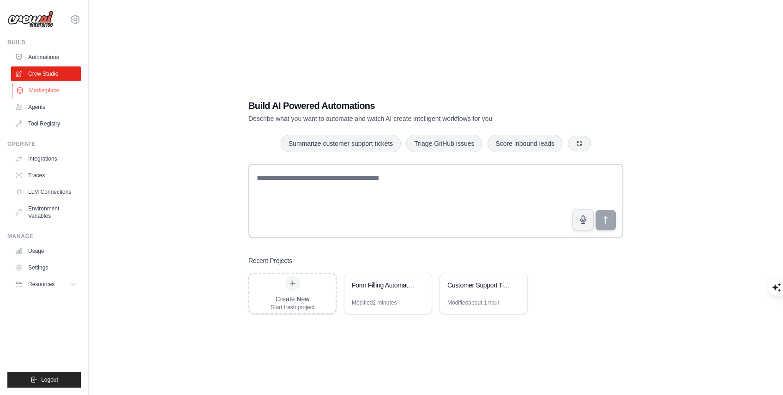
click at [48, 87] on link "Marketplace" at bounding box center [47, 90] width 70 height 15
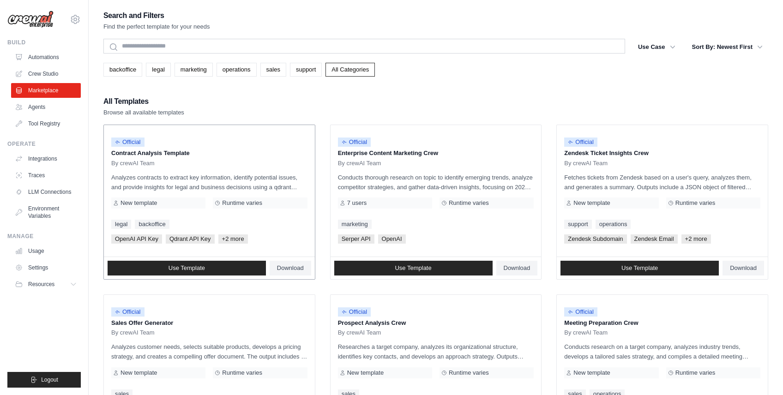
scroll to position [364, 0]
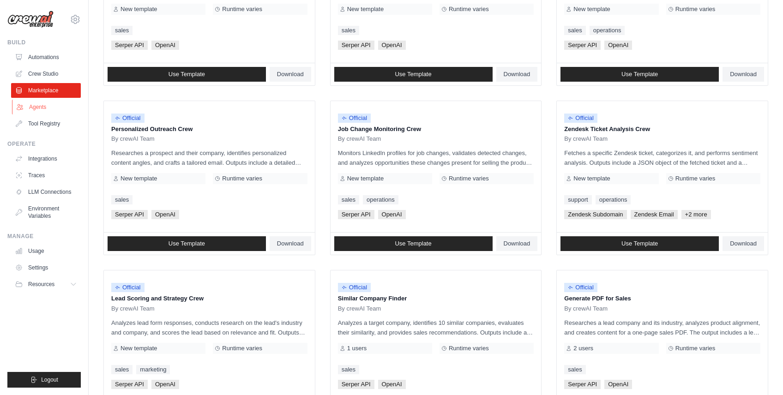
click at [48, 102] on link "Agents" at bounding box center [47, 107] width 70 height 15
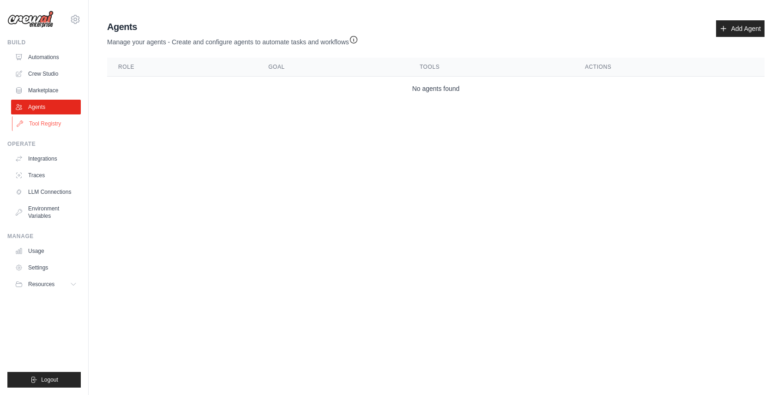
click at [48, 126] on link "Tool Registry" at bounding box center [47, 123] width 70 height 15
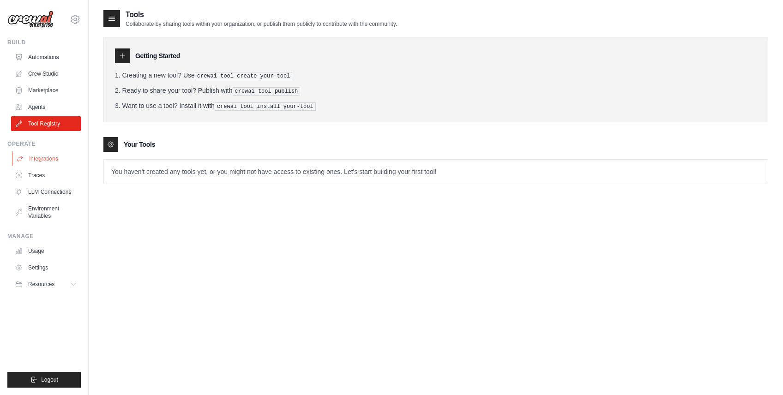
click at [22, 155] on icon at bounding box center [19, 158] width 7 height 7
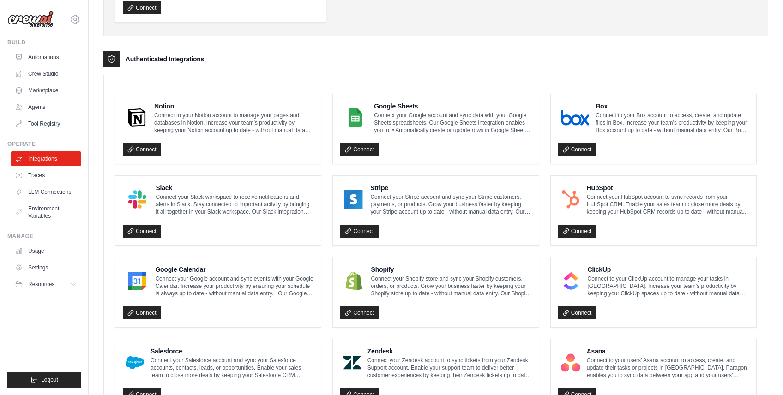
scroll to position [257, 0]
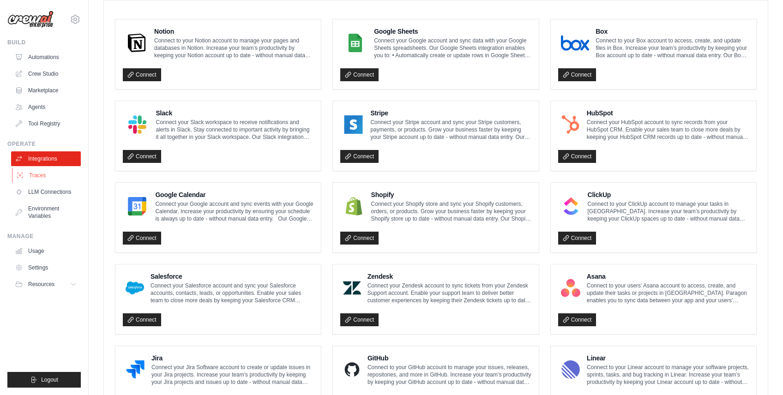
click at [48, 175] on link "Traces" at bounding box center [47, 175] width 70 height 15
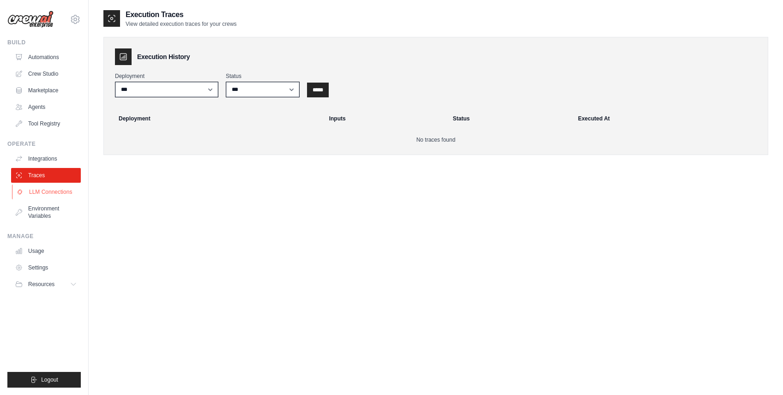
click at [54, 195] on link "LLM Connections" at bounding box center [47, 192] width 70 height 15
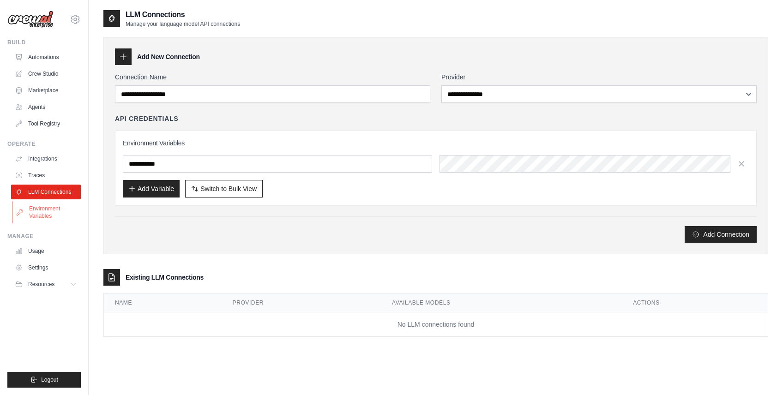
click at [52, 211] on link "Environment Variables" at bounding box center [47, 212] width 70 height 22
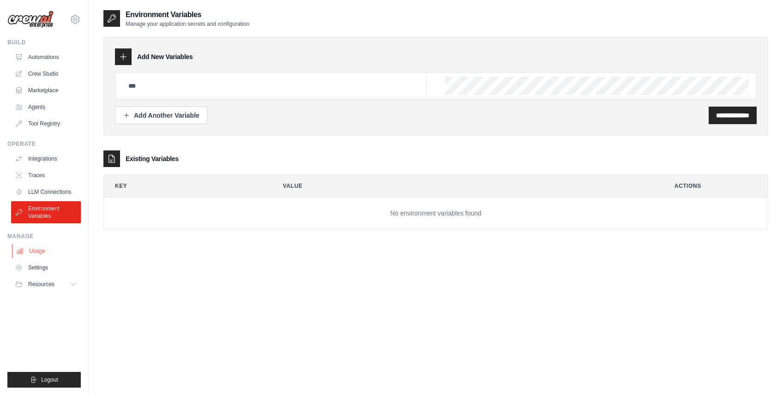
click at [44, 252] on link "Usage" at bounding box center [47, 251] width 70 height 15
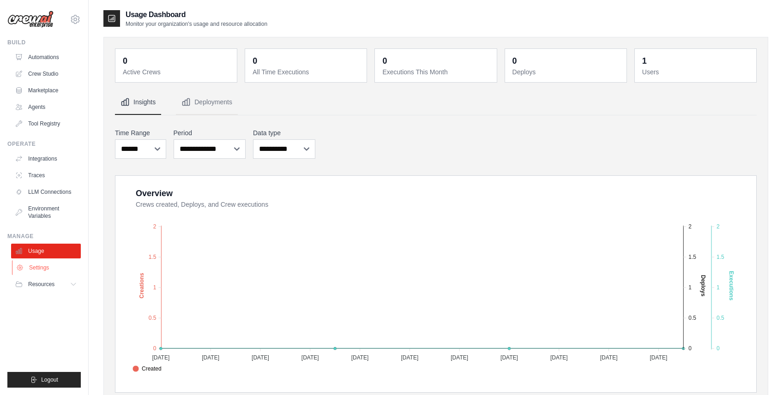
click at [42, 265] on link "Settings" at bounding box center [47, 267] width 70 height 15
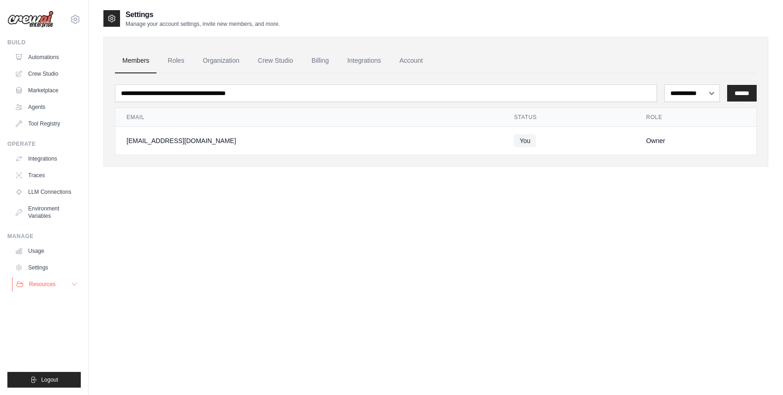
click at [42, 284] on span "Resources" at bounding box center [42, 284] width 26 height 7
click at [56, 77] on link "Crew Studio" at bounding box center [47, 73] width 70 height 15
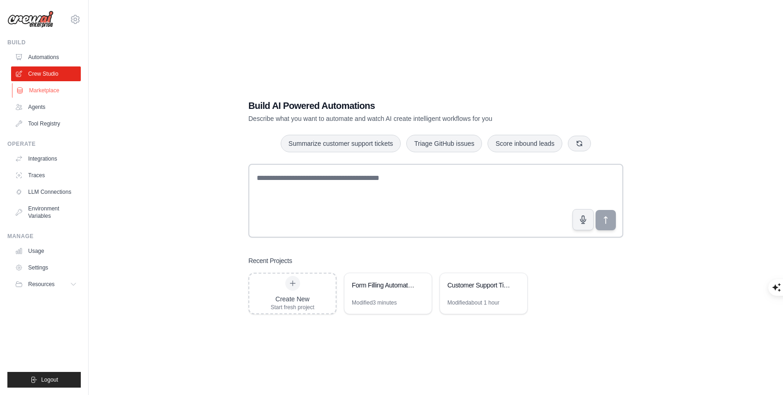
click at [34, 94] on link "Marketplace" at bounding box center [47, 90] width 70 height 15
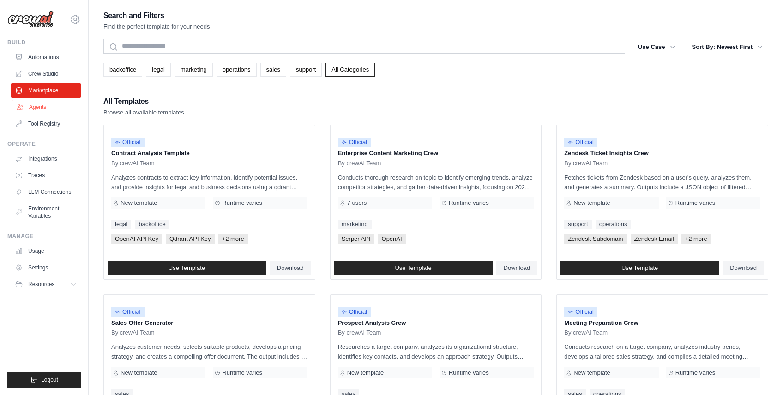
click at [32, 105] on link "Agents" at bounding box center [47, 107] width 70 height 15
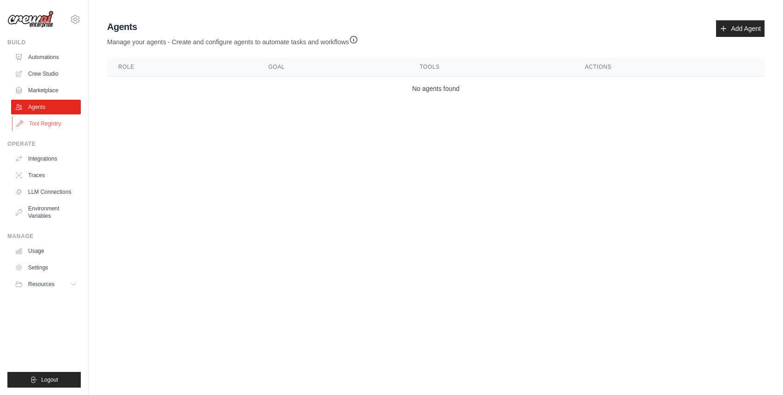
click at [50, 125] on link "Tool Registry" at bounding box center [47, 123] width 70 height 15
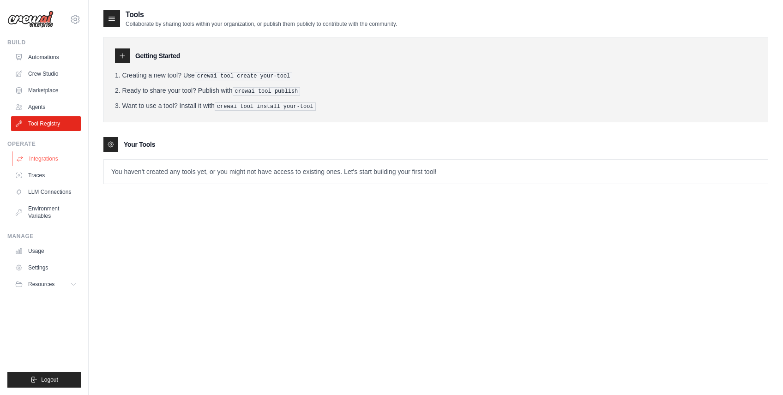
click at [48, 154] on link "Integrations" at bounding box center [47, 158] width 70 height 15
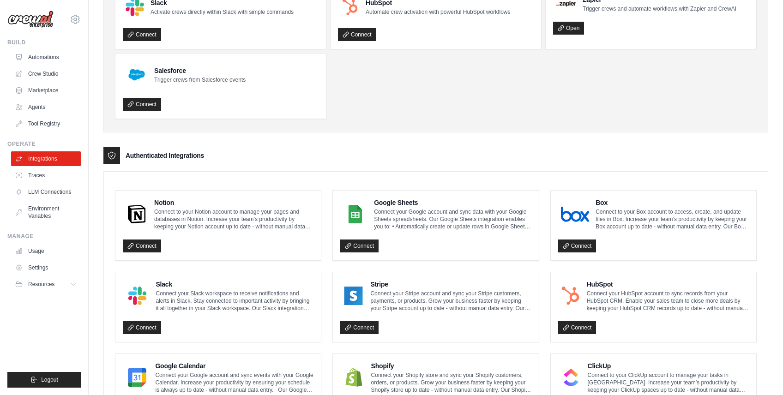
scroll to position [111, 0]
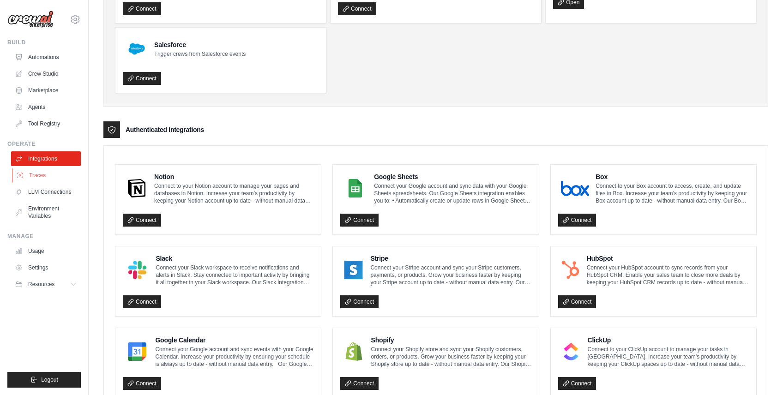
click at [48, 171] on link "Traces" at bounding box center [47, 175] width 70 height 15
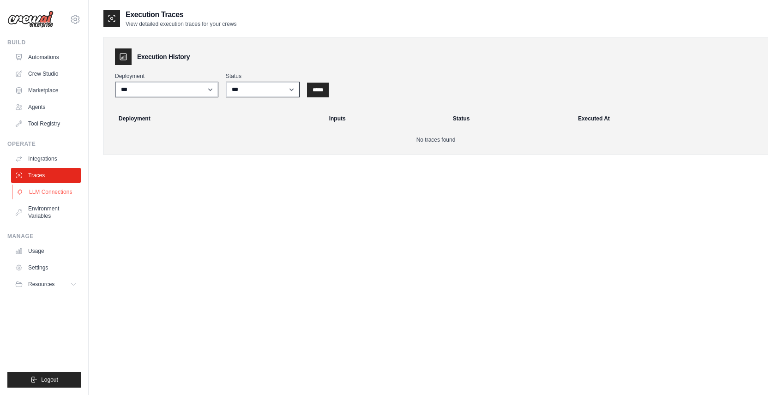
click at [58, 193] on link "LLM Connections" at bounding box center [47, 192] width 70 height 15
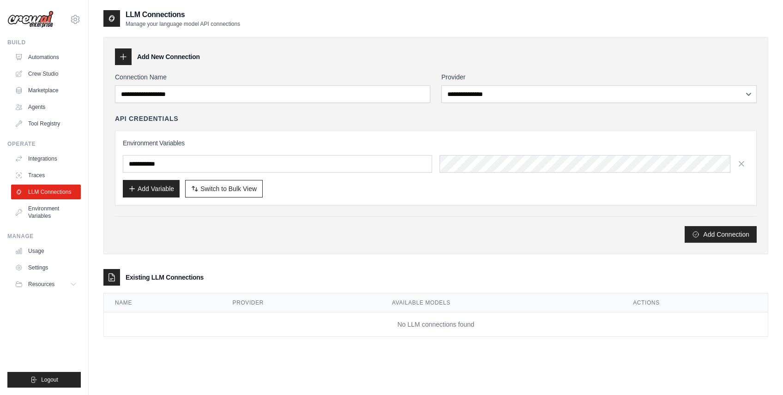
scroll to position [18, 0]
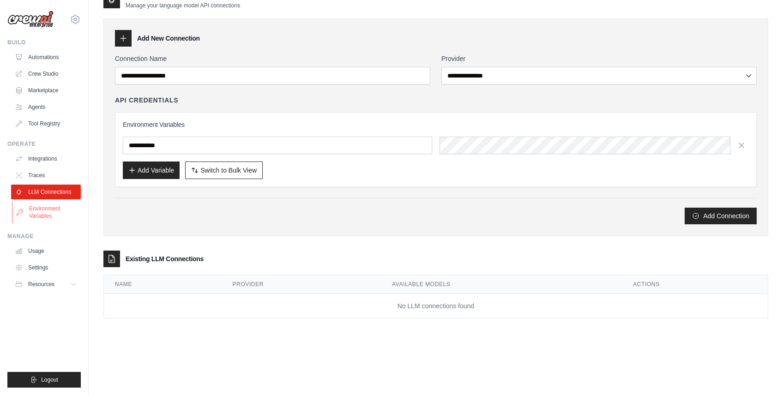
click at [44, 203] on link "Environment Variables" at bounding box center [47, 212] width 70 height 22
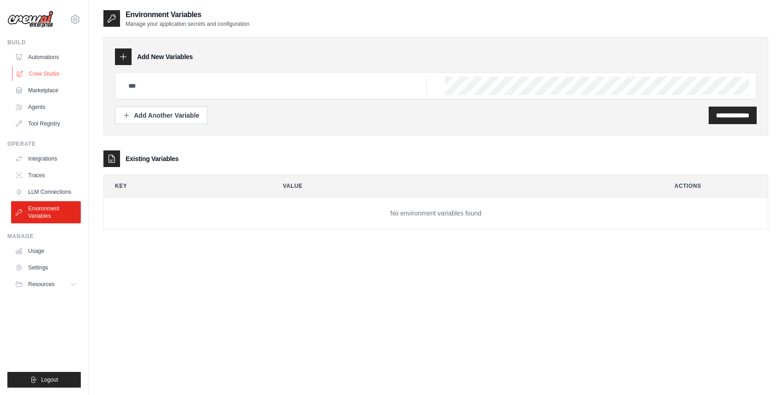
click at [49, 73] on link "Crew Studio" at bounding box center [47, 73] width 70 height 15
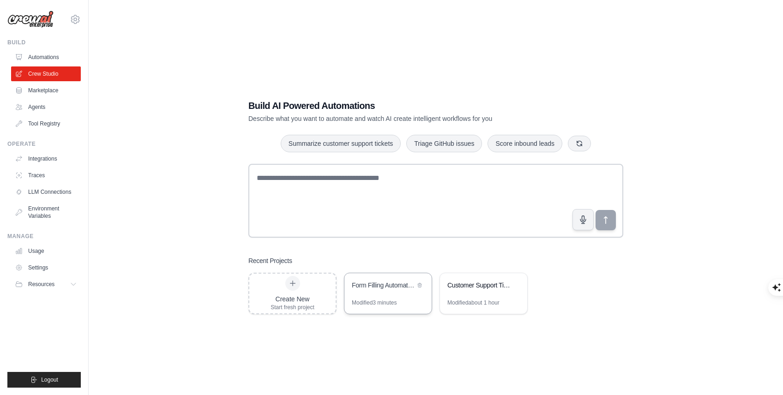
click at [379, 296] on div "Form Filling Automation" at bounding box center [387, 286] width 87 height 26
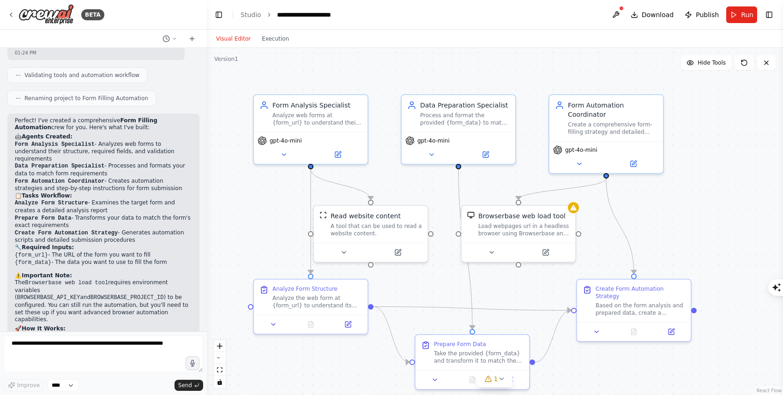
scroll to position [784, 0]
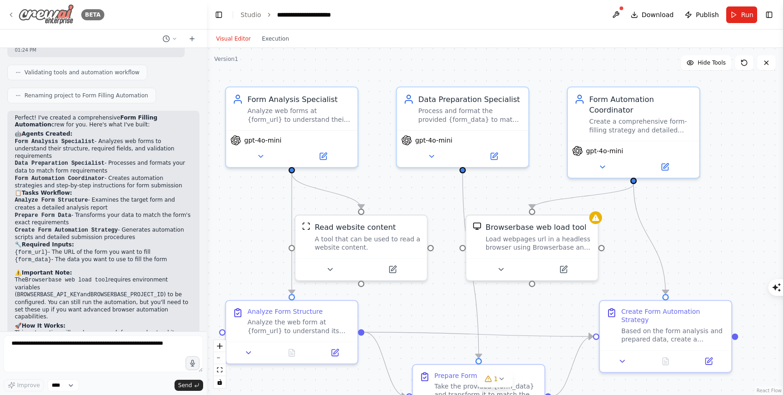
click at [12, 14] on icon at bounding box center [10, 14] width 7 height 7
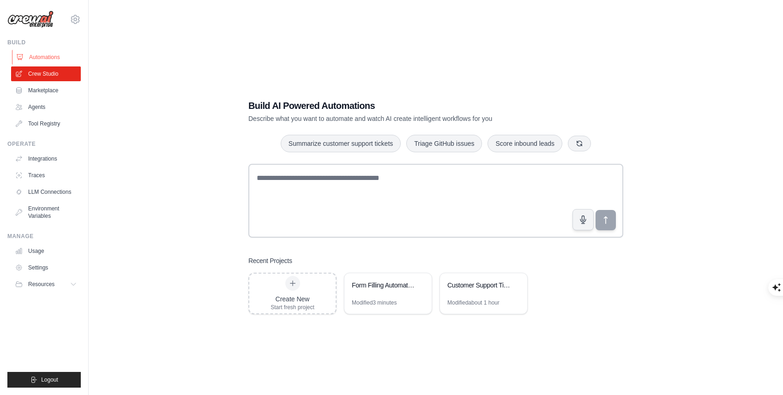
click at [43, 57] on link "Automations" at bounding box center [47, 57] width 70 height 15
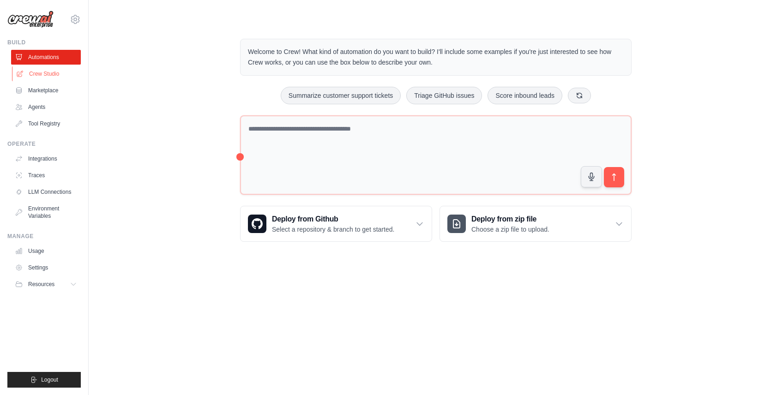
click at [40, 71] on link "Crew Studio" at bounding box center [47, 73] width 70 height 15
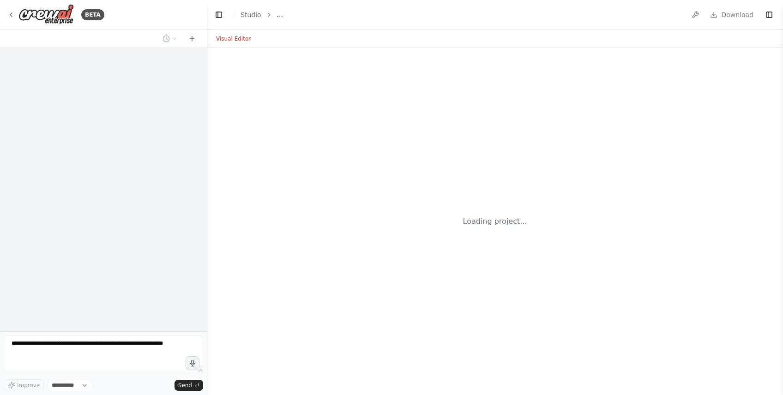
select select "****"
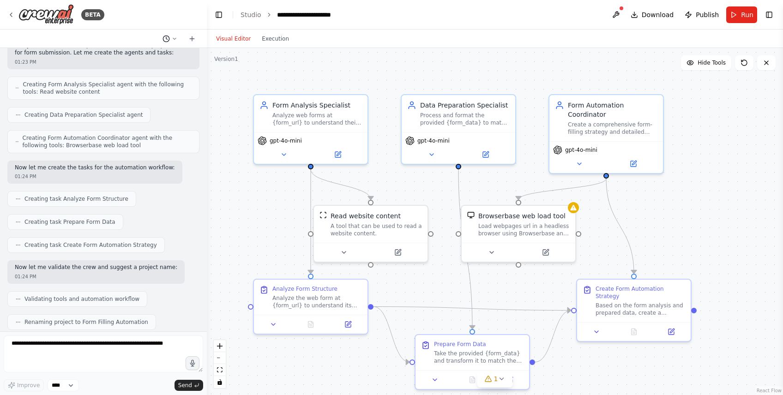
click at [161, 37] on button at bounding box center [170, 38] width 22 height 11
click at [144, 140] on div at bounding box center [103, 197] width 207 height 395
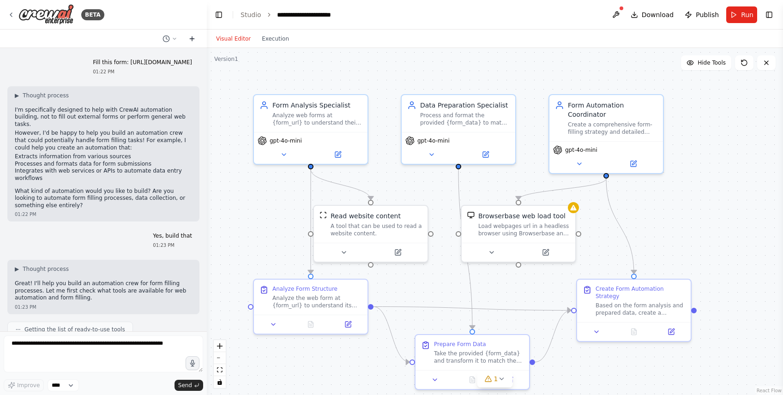
click at [194, 40] on icon at bounding box center [191, 38] width 7 height 7
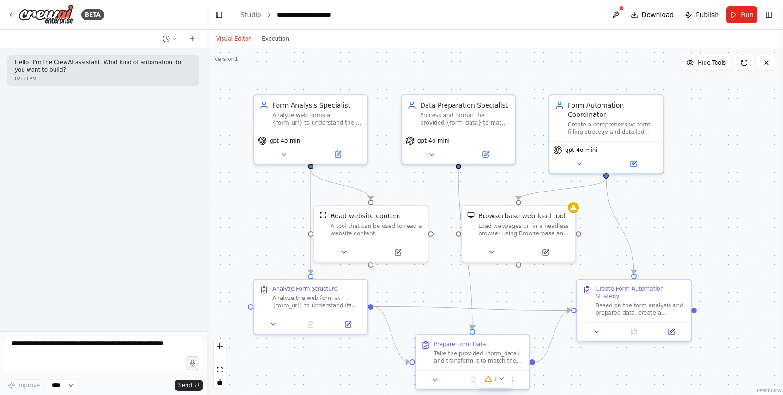
click at [144, 128] on div "Hello! I'm the CrewAI assistant. What kind of automation do you want to build? …" at bounding box center [103, 189] width 207 height 283
click at [220, 14] on button "Toggle Left Sidebar" at bounding box center [218, 14] width 13 height 13
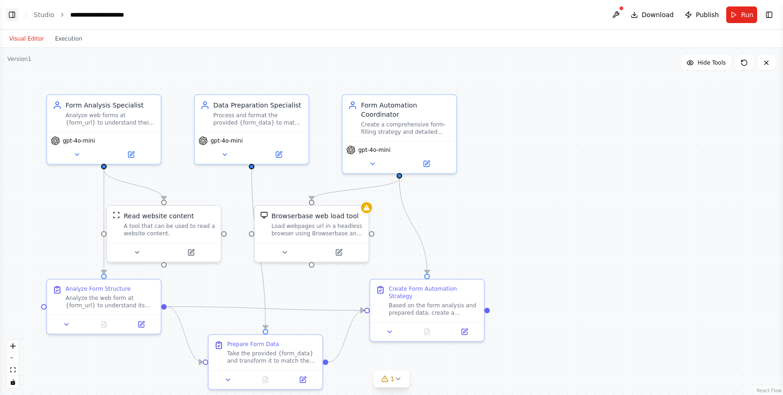
click at [7, 16] on button "Toggle Left Sidebar" at bounding box center [12, 14] width 13 height 13
